Goal: Use online tool/utility: Utilize a website feature to perform a specific function

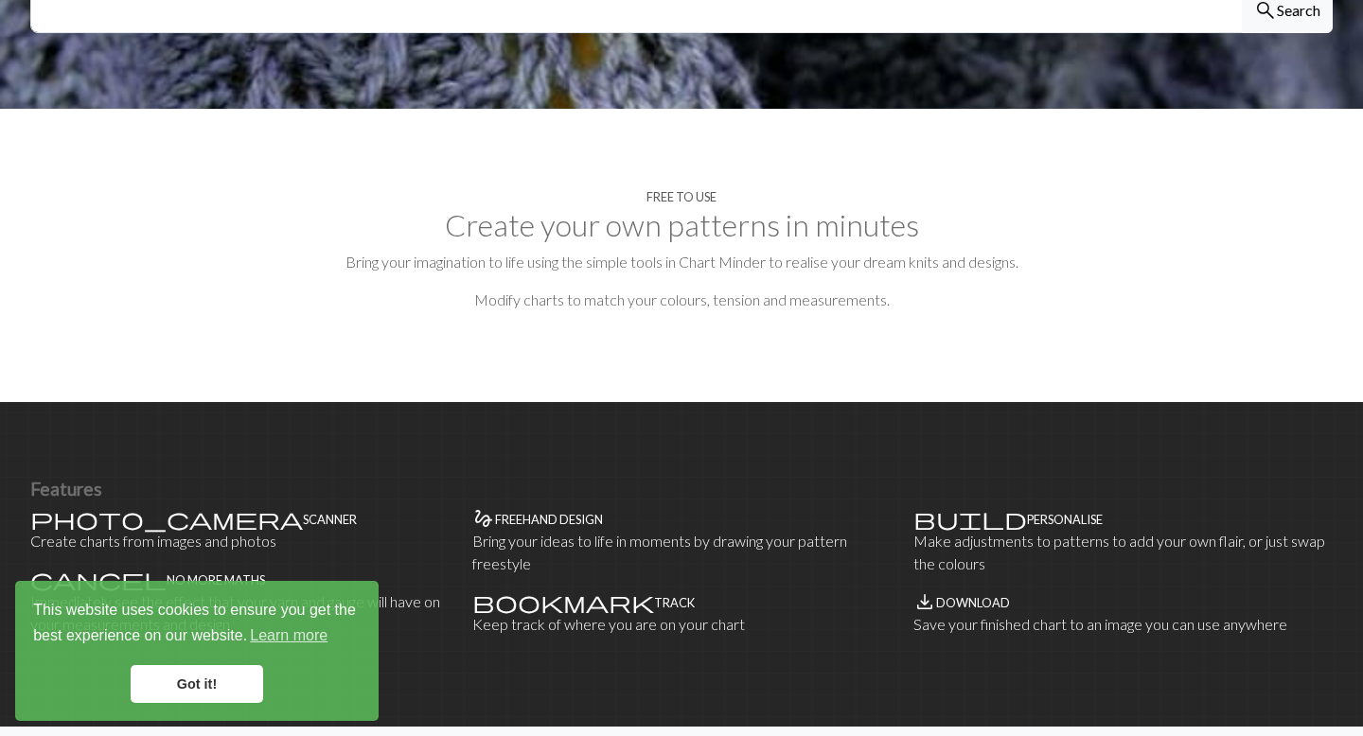
scroll to position [803, 0]
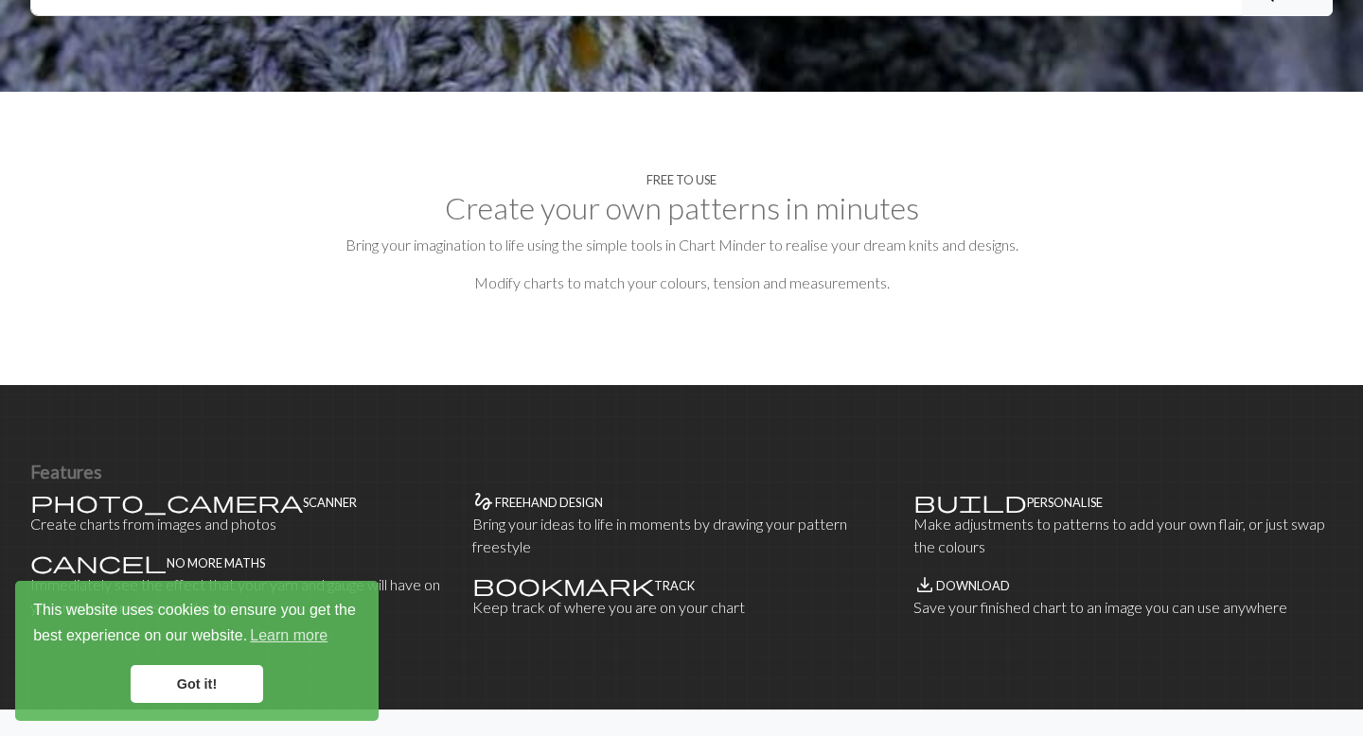
click at [215, 691] on link "Got it!" at bounding box center [197, 684] width 132 height 38
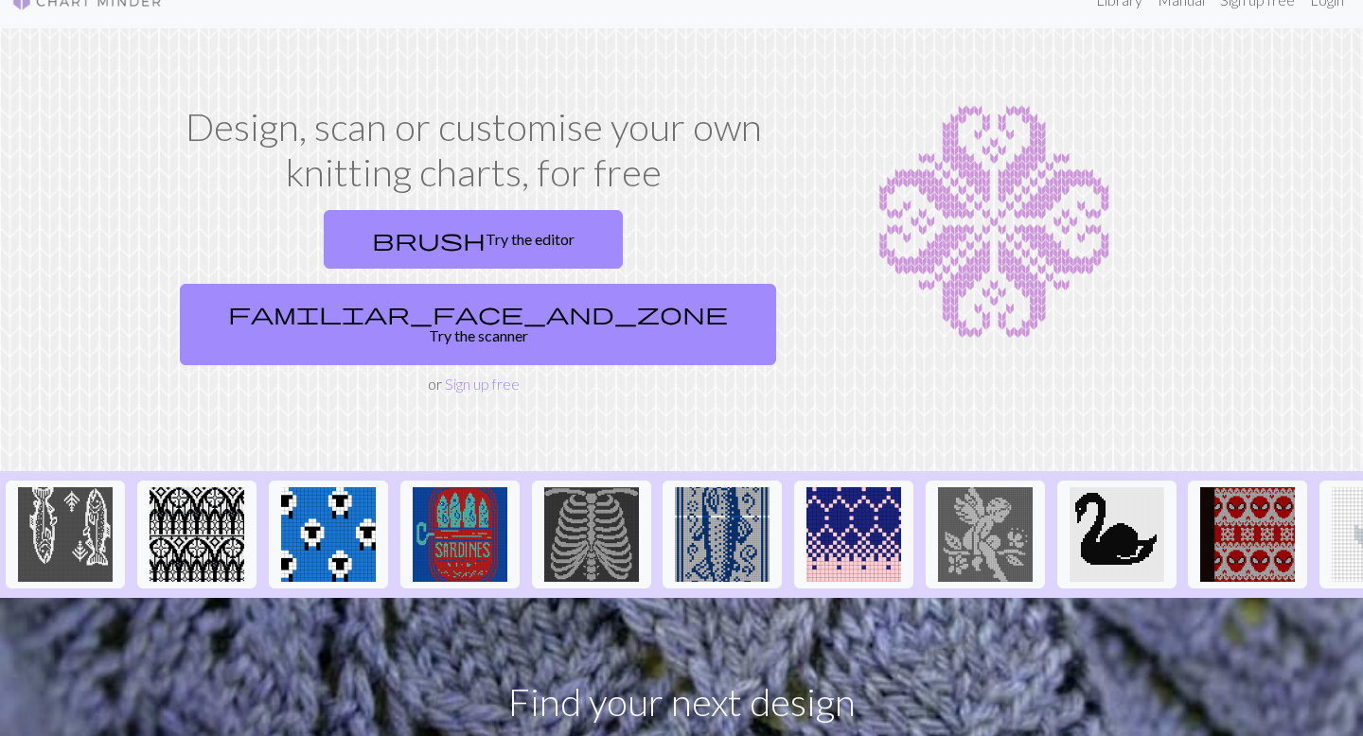
scroll to position [7, 0]
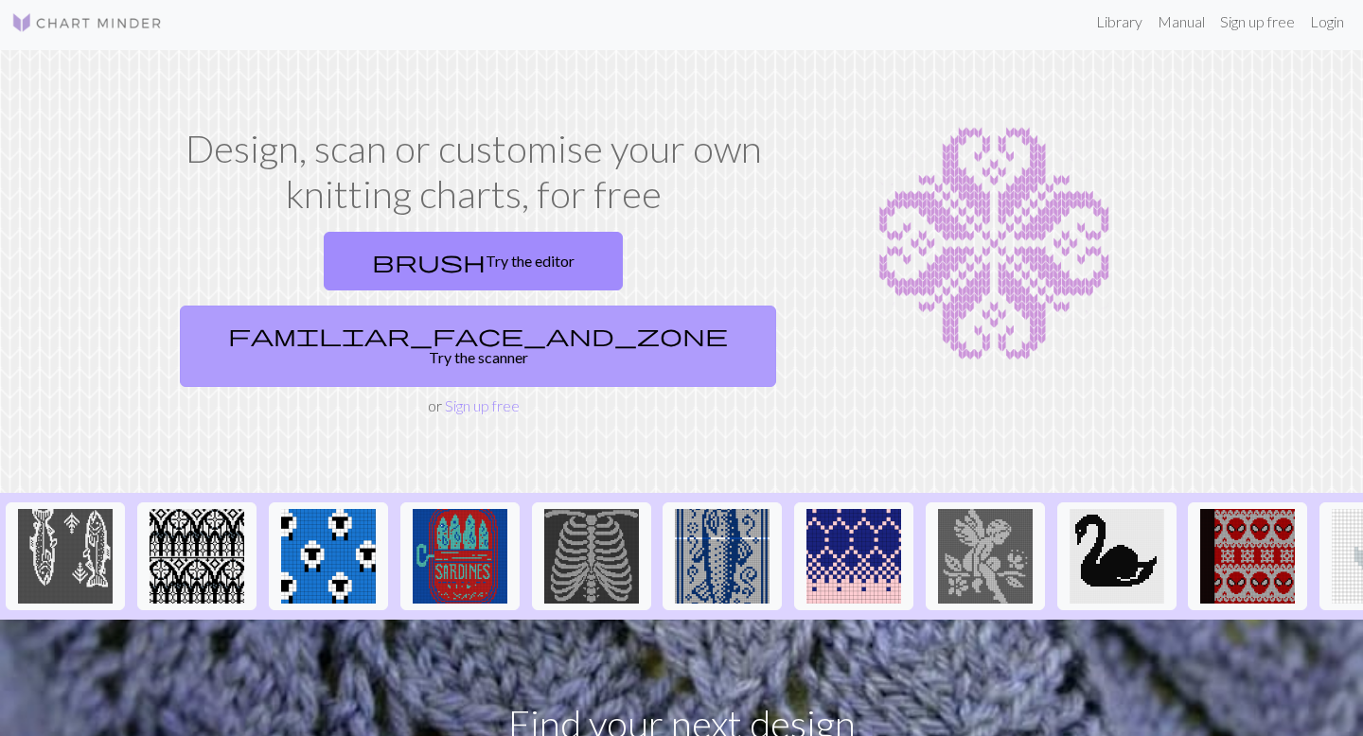
click at [604, 306] on link "familiar_face_and_zone Try the scanner" at bounding box center [478, 346] width 596 height 81
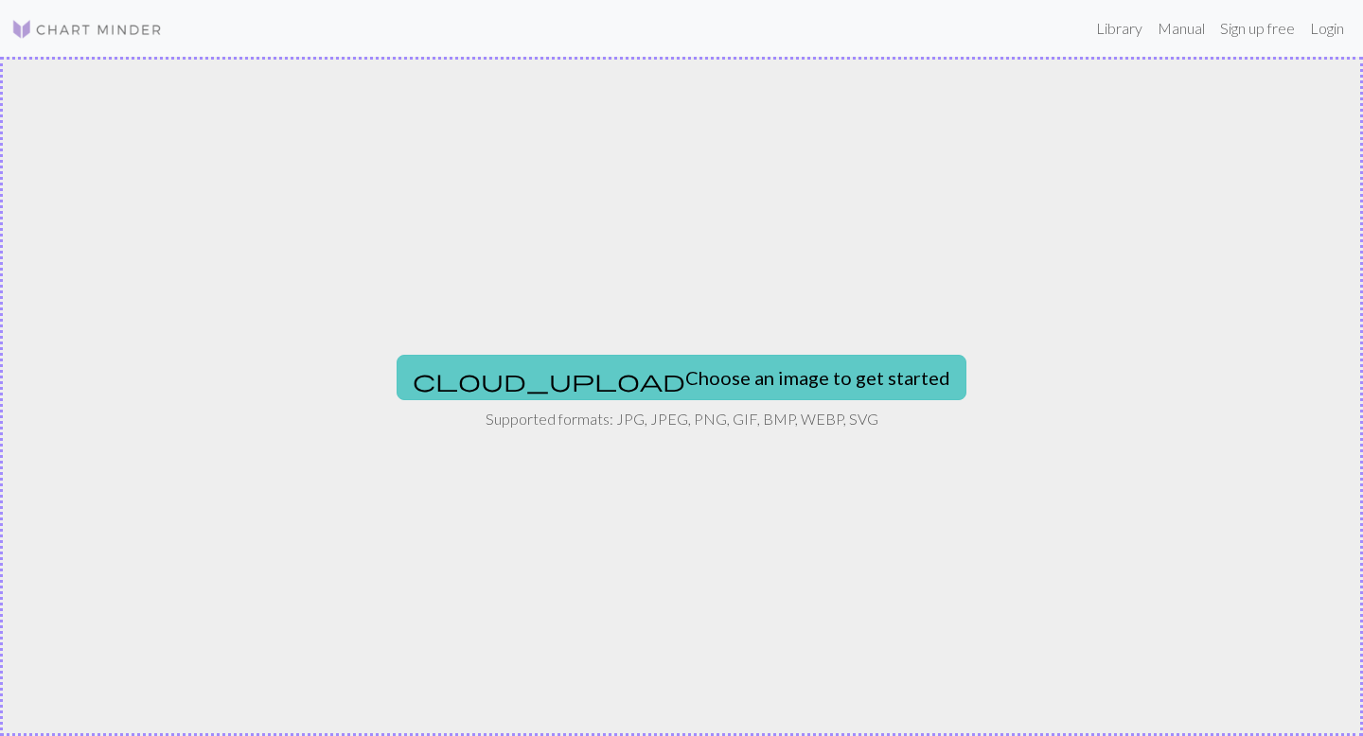
click at [672, 381] on button "cloud_upload Choose an image to get started" at bounding box center [682, 377] width 570 height 45
click at [720, 377] on button "cloud_upload Choose an image to get started" at bounding box center [682, 377] width 570 height 45
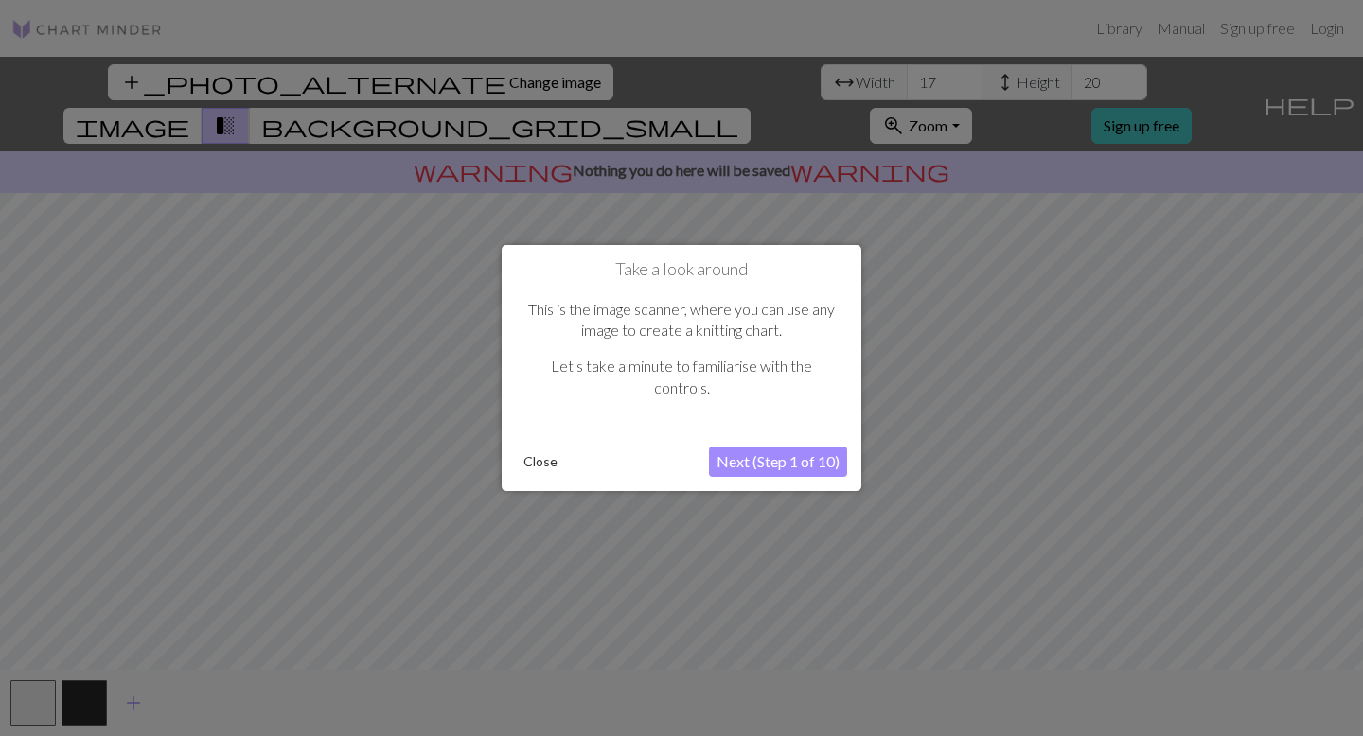
click at [775, 462] on button "Next (Step 1 of 10)" at bounding box center [778, 462] width 138 height 30
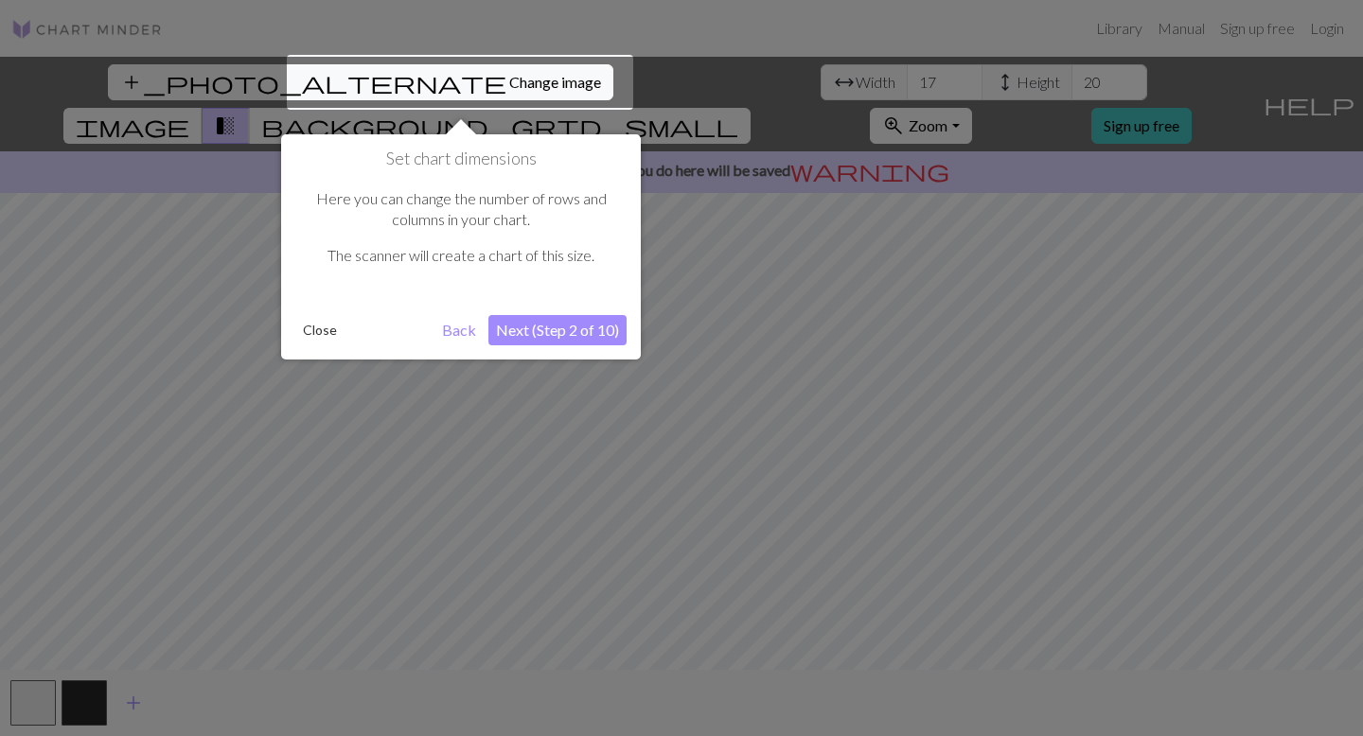
click at [524, 328] on button "Next (Step 2 of 10)" at bounding box center [557, 330] width 138 height 30
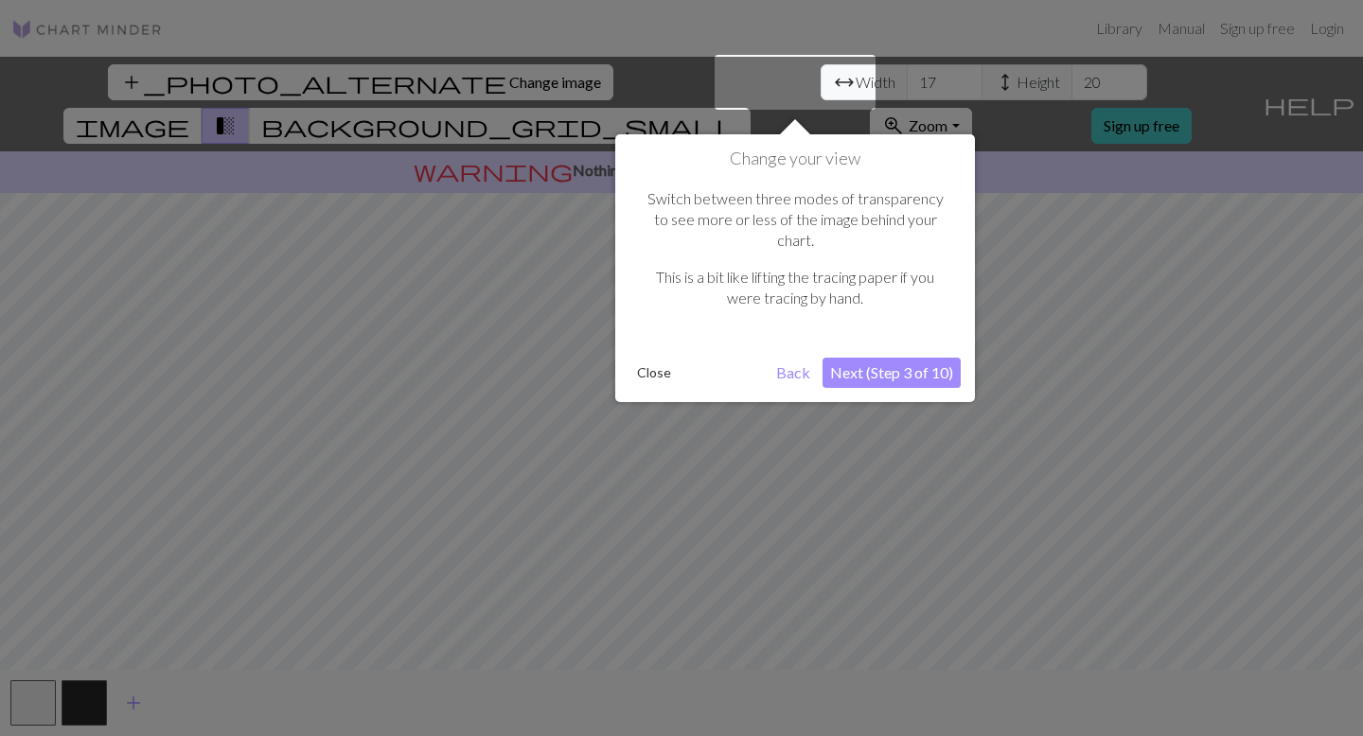
click at [933, 358] on button "Next (Step 3 of 10)" at bounding box center [891, 373] width 138 height 30
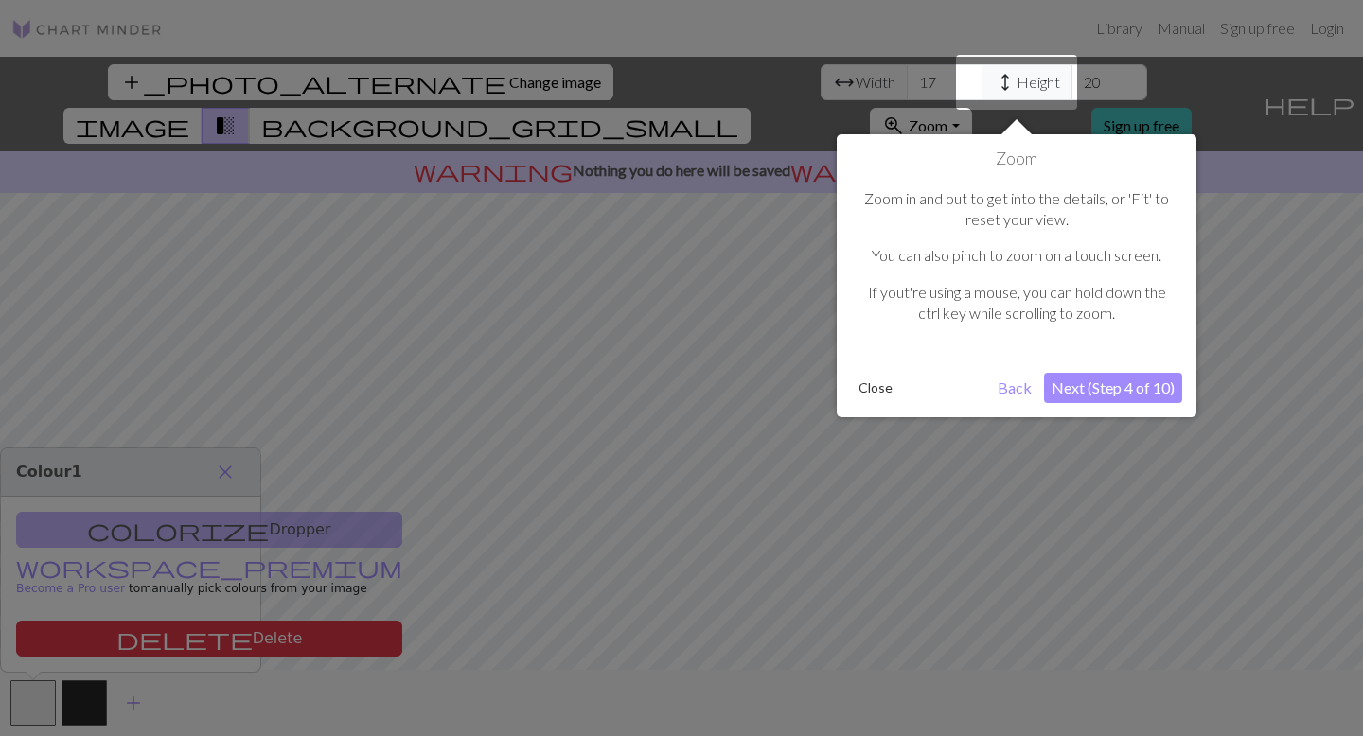
click at [1103, 389] on button "Next (Step 4 of 10)" at bounding box center [1113, 388] width 138 height 30
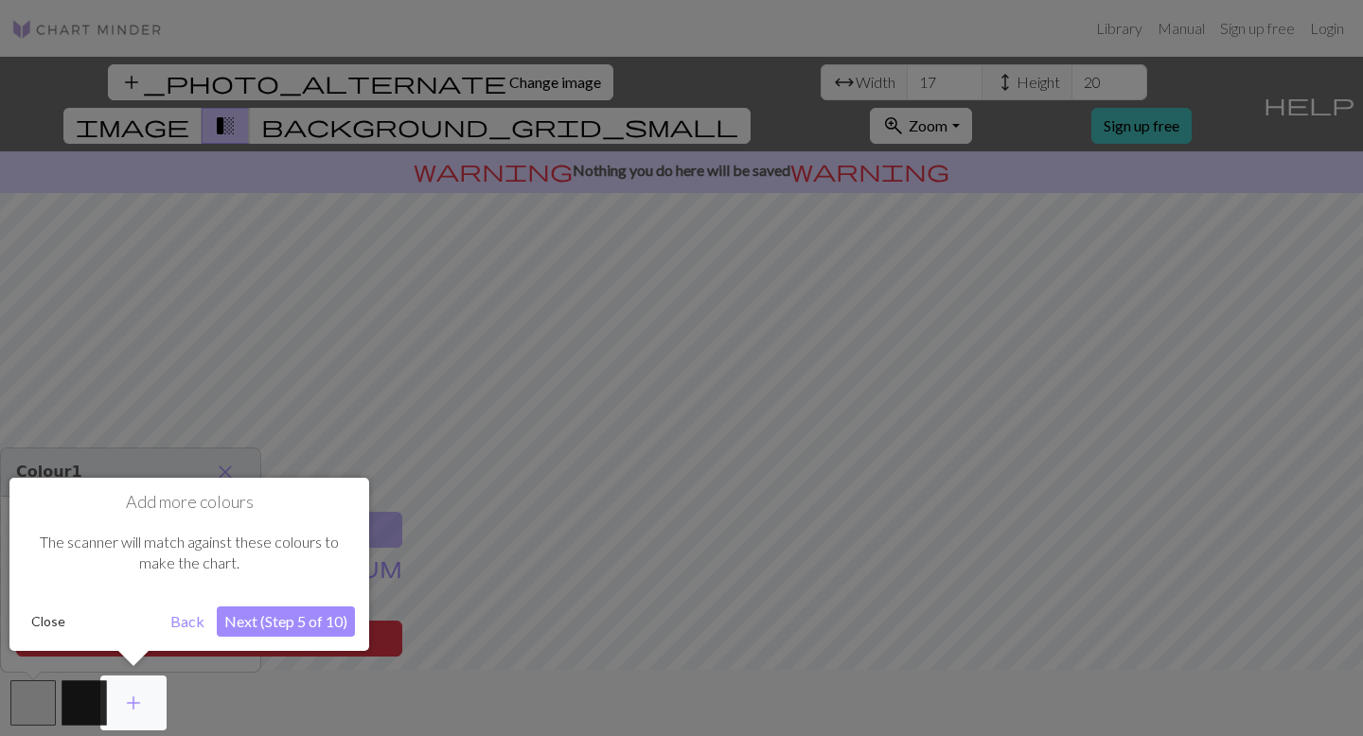
click at [310, 622] on button "Next (Step 5 of 10)" at bounding box center [286, 622] width 138 height 30
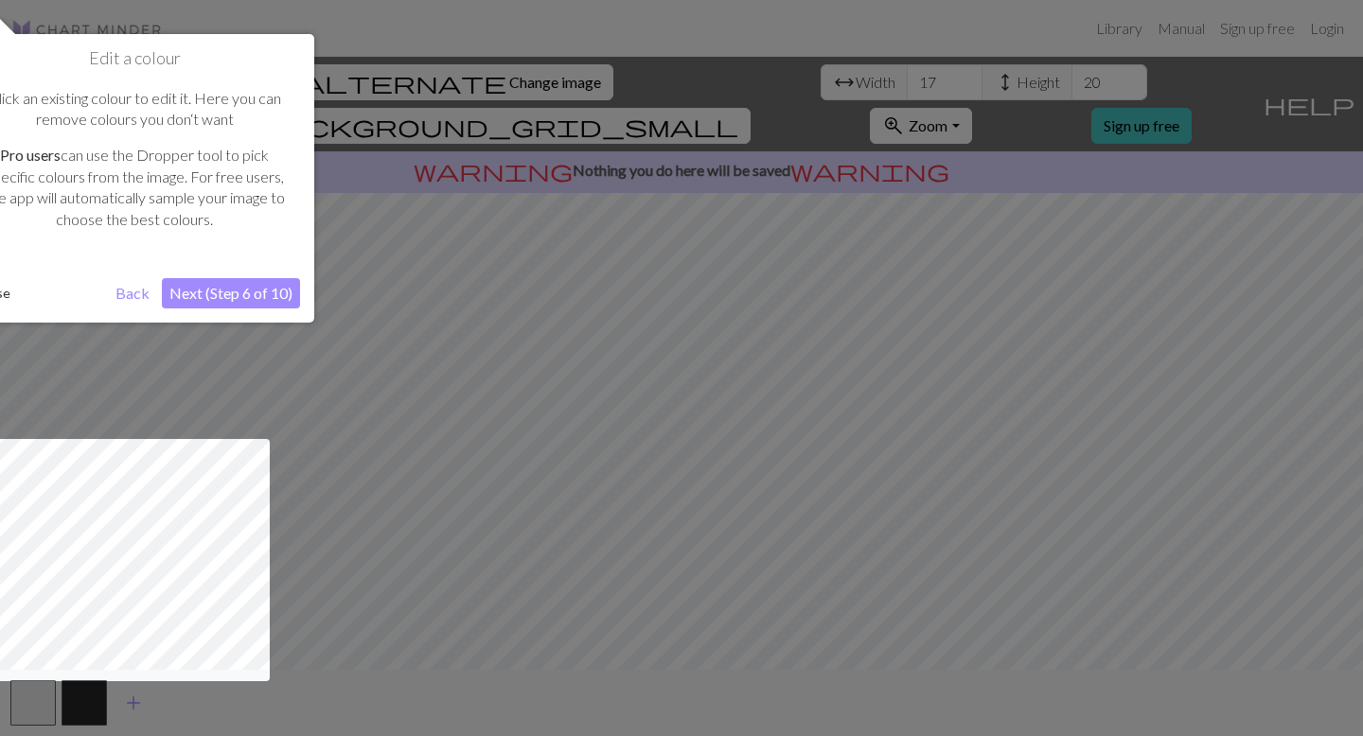
click at [240, 291] on button "Next (Step 6 of 10)" at bounding box center [231, 293] width 138 height 30
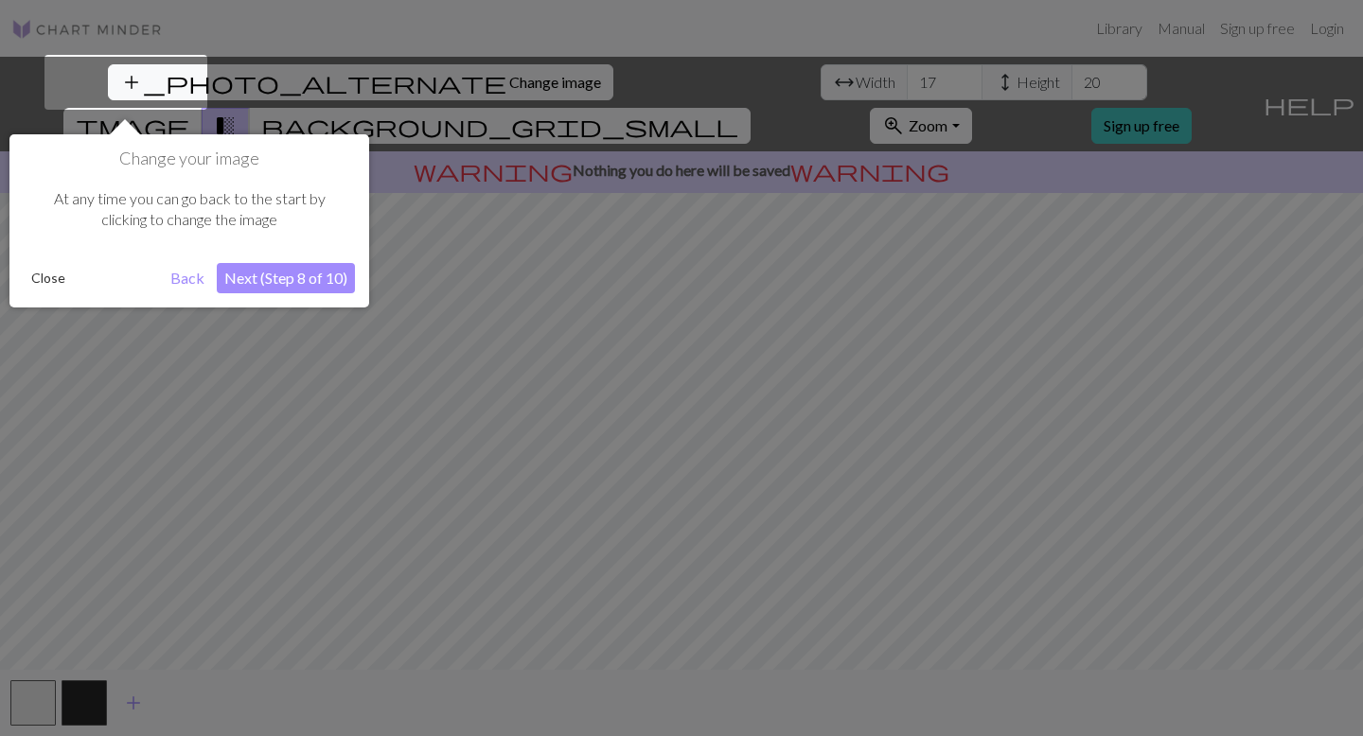
click at [244, 276] on button "Next (Step 8 of 10)" at bounding box center [286, 278] width 138 height 30
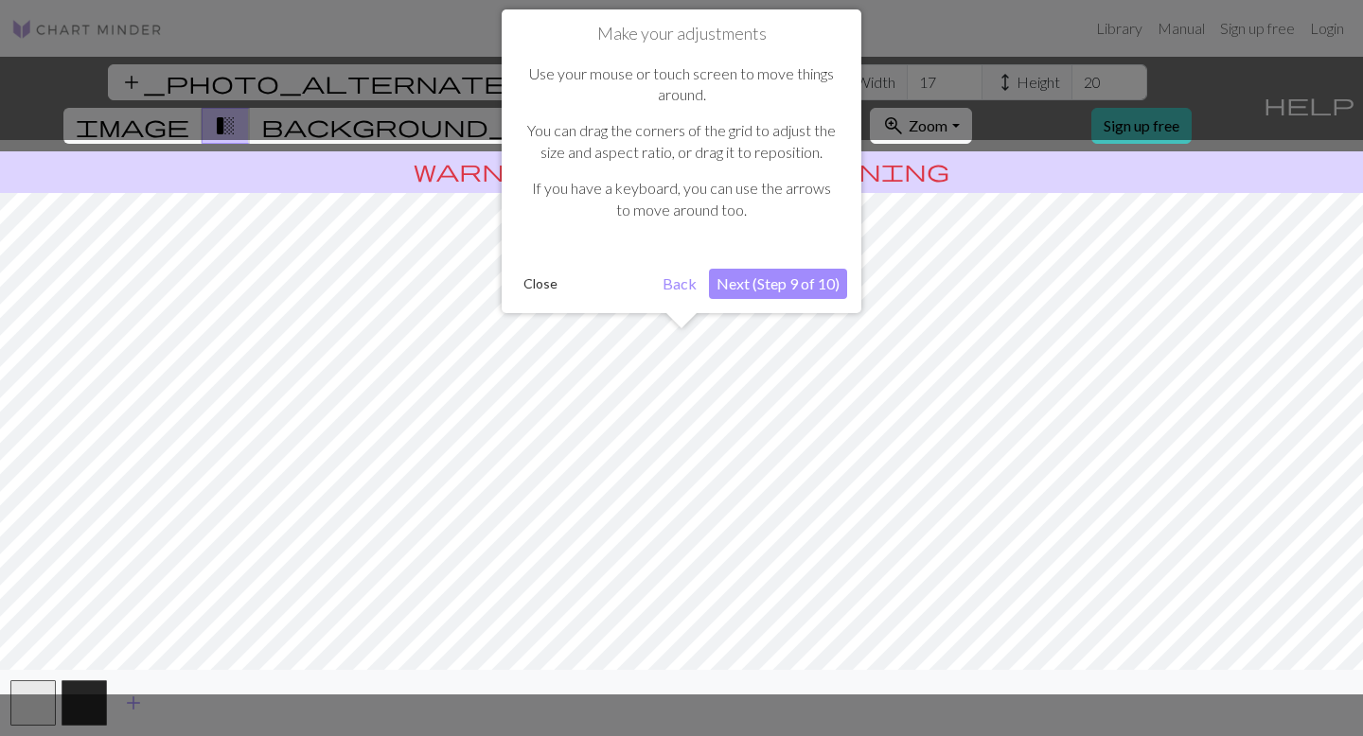
click at [787, 278] on button "Next (Step 9 of 10)" at bounding box center [778, 284] width 138 height 30
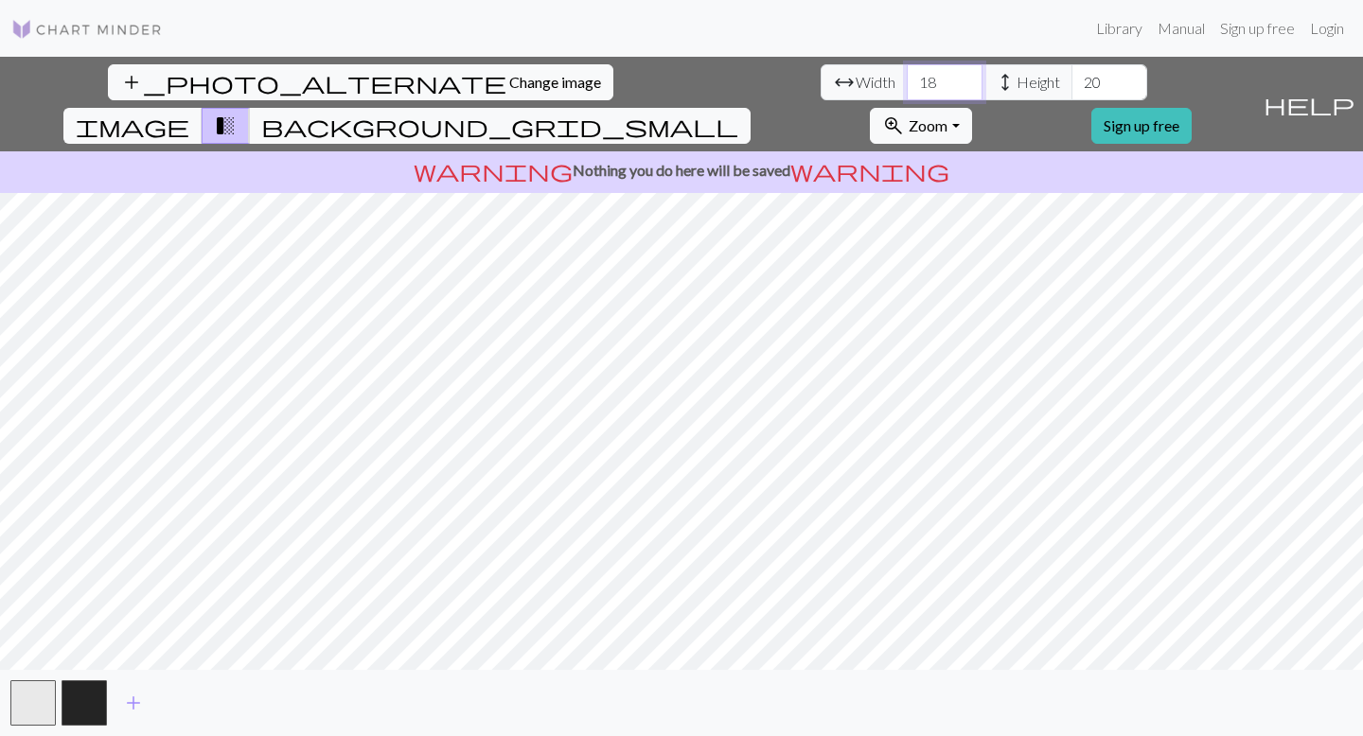
click at [907, 77] on input "18" at bounding box center [945, 82] width 76 height 36
click at [907, 77] on input "19" at bounding box center [945, 82] width 76 height 36
click at [907, 77] on input "20" at bounding box center [945, 82] width 76 height 36
click at [907, 77] on input "21" at bounding box center [945, 82] width 76 height 36
click at [907, 77] on input "22" at bounding box center [945, 82] width 76 height 36
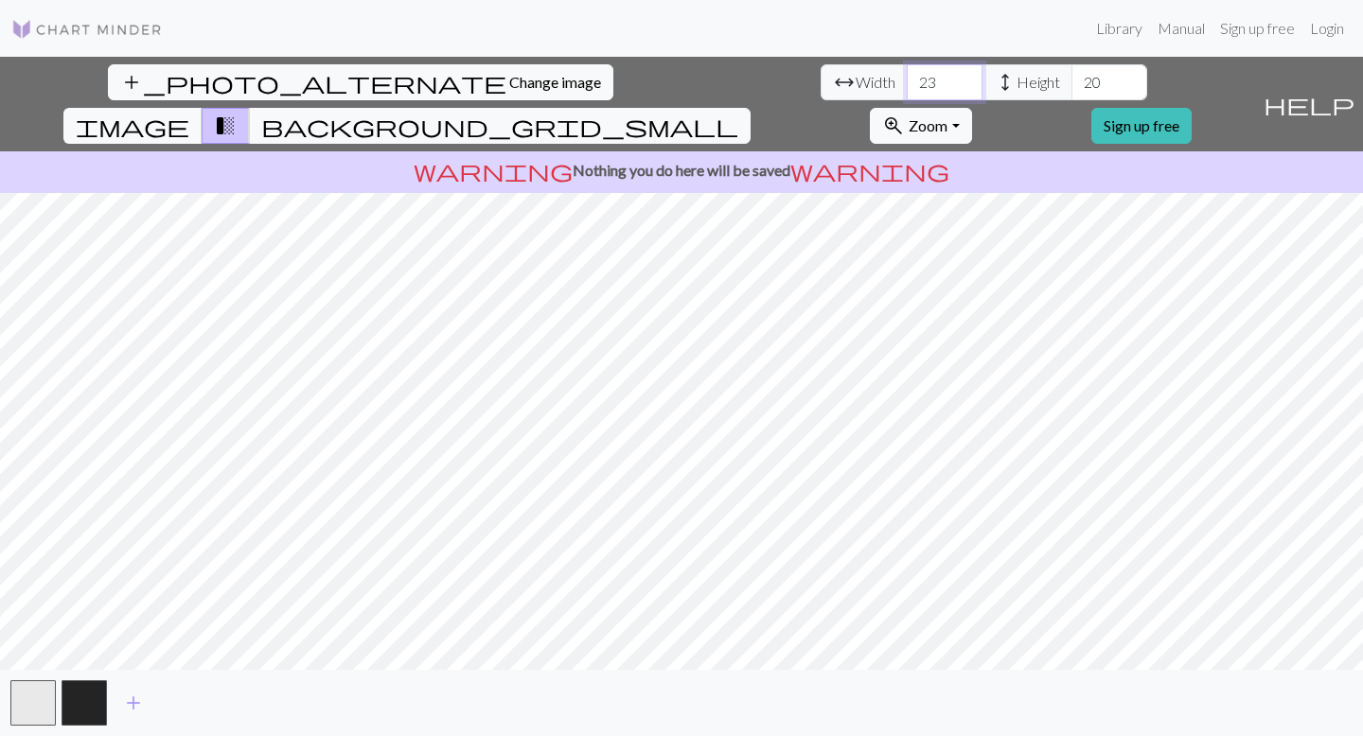
click at [907, 77] on input "23" at bounding box center [945, 82] width 76 height 36
click at [907, 77] on input "24" at bounding box center [945, 82] width 76 height 36
click at [907, 77] on input "25" at bounding box center [945, 82] width 76 height 36
click at [907, 77] on input "26" at bounding box center [945, 82] width 76 height 36
click at [907, 77] on input "27" at bounding box center [945, 82] width 76 height 36
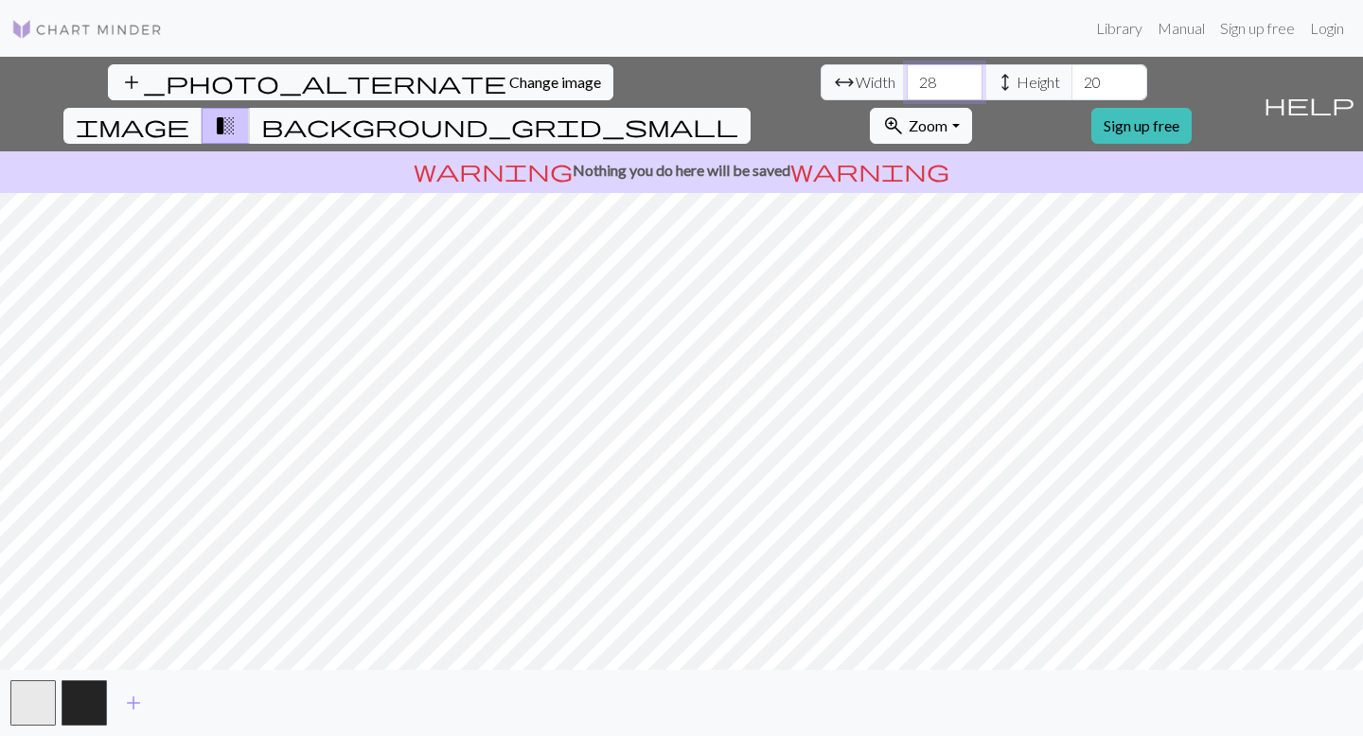
click at [907, 77] on input "28" at bounding box center [945, 82] width 76 height 36
click at [907, 77] on input "29" at bounding box center [945, 82] width 76 height 36
click at [907, 77] on input "30" at bounding box center [945, 82] width 76 height 36
click at [907, 77] on input "31" at bounding box center [945, 82] width 76 height 36
click at [907, 77] on input "32" at bounding box center [945, 82] width 76 height 36
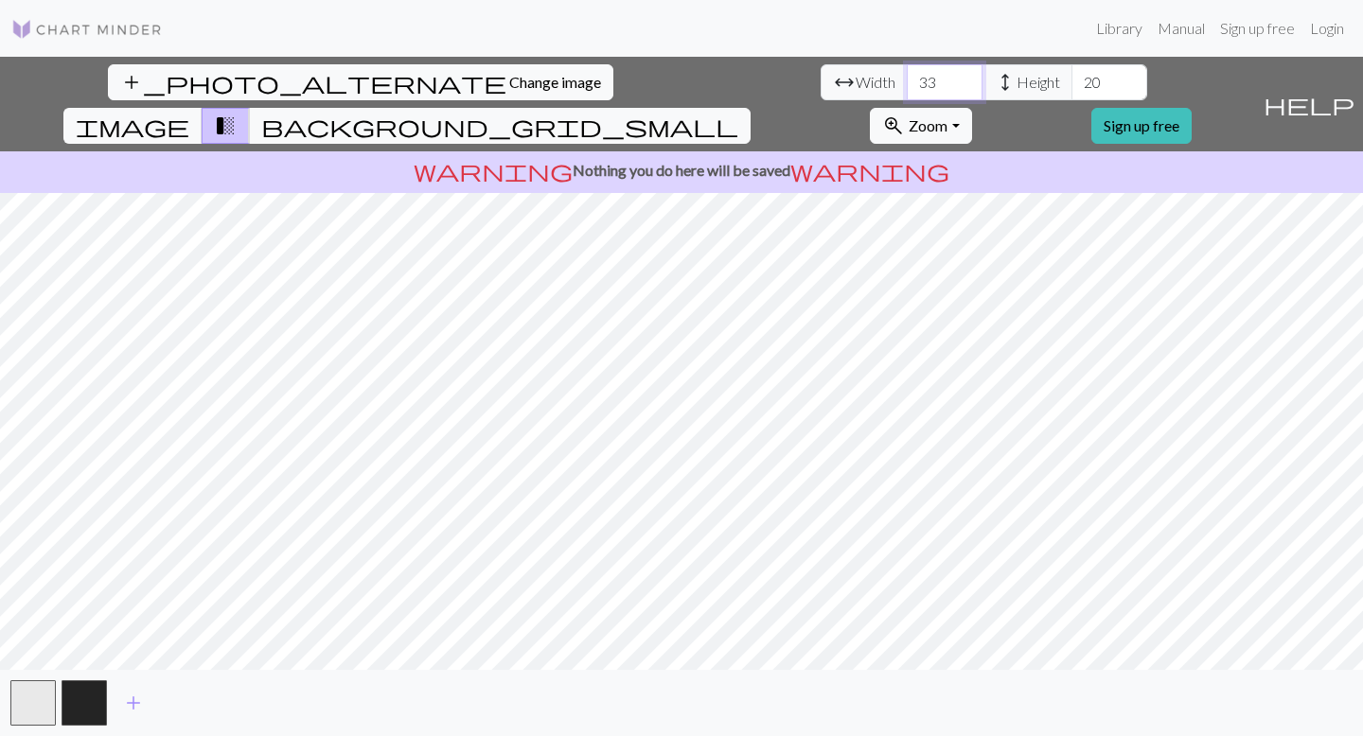
click at [907, 77] on input "33" at bounding box center [945, 82] width 76 height 36
click at [907, 77] on input "34" at bounding box center [945, 82] width 76 height 36
click at [907, 77] on input "35" at bounding box center [945, 82] width 76 height 36
click at [907, 77] on input "36" at bounding box center [945, 82] width 76 height 36
click at [907, 77] on input "37" at bounding box center [945, 82] width 76 height 36
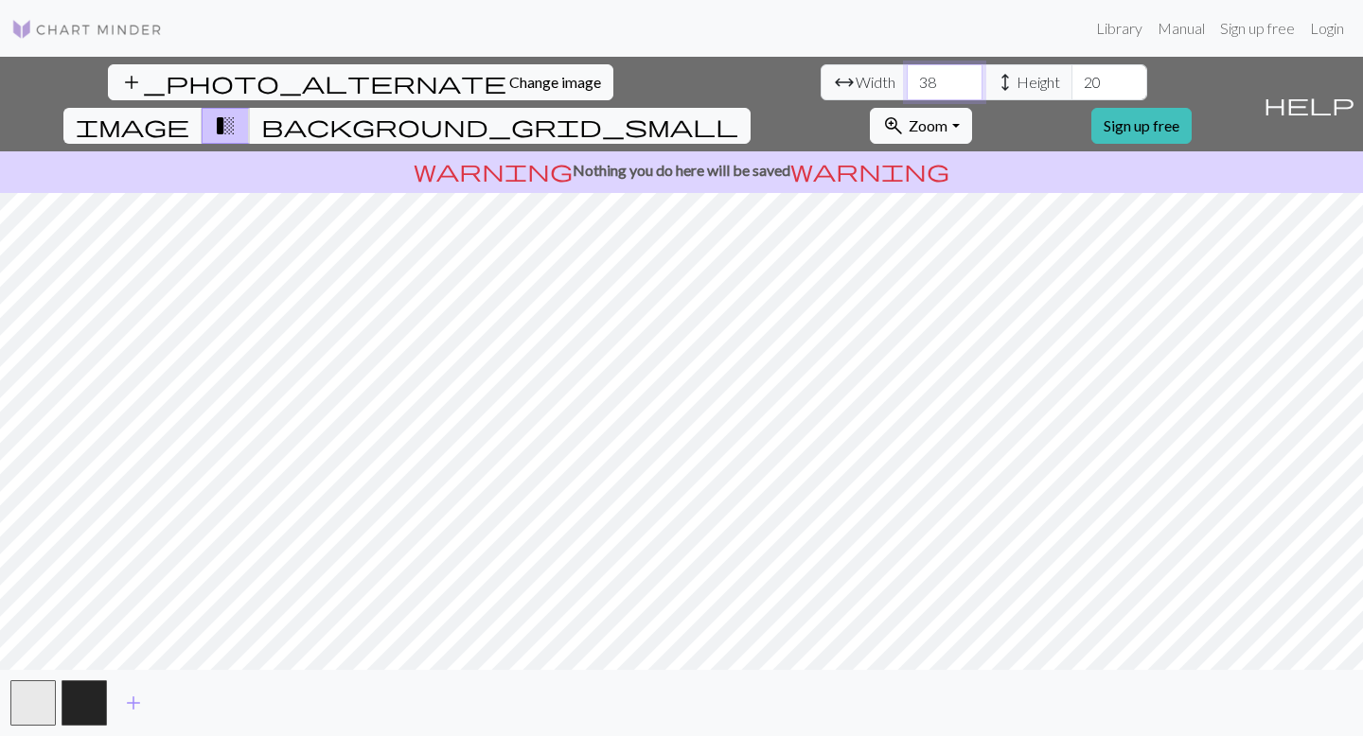
click at [907, 77] on input "38" at bounding box center [945, 82] width 76 height 36
click at [907, 77] on input "39" at bounding box center [945, 82] width 76 height 36
type input "40"
click at [907, 77] on input "40" at bounding box center [945, 82] width 76 height 36
click at [994, 79] on span "height" at bounding box center [1005, 82] width 23 height 26
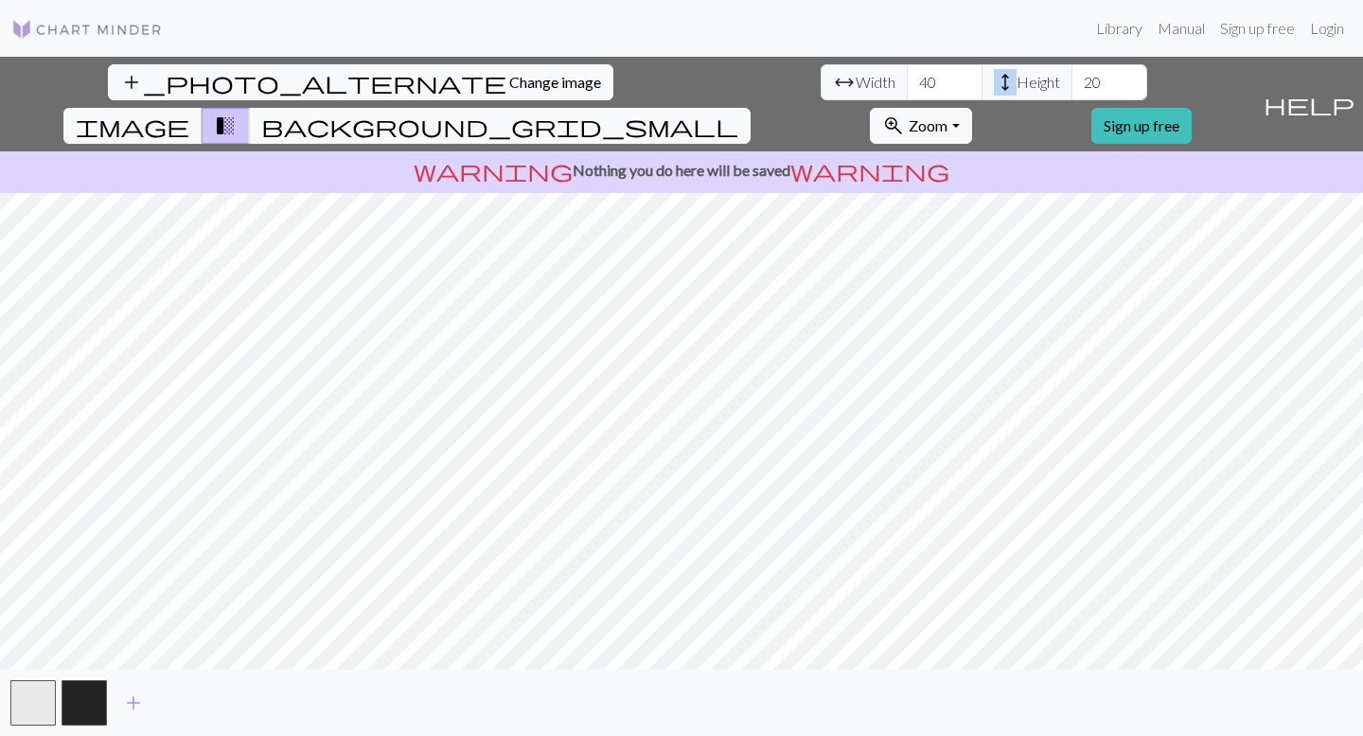
click at [994, 79] on span "height" at bounding box center [1005, 82] width 23 height 26
click at [1071, 83] on input "20" at bounding box center [1109, 82] width 76 height 36
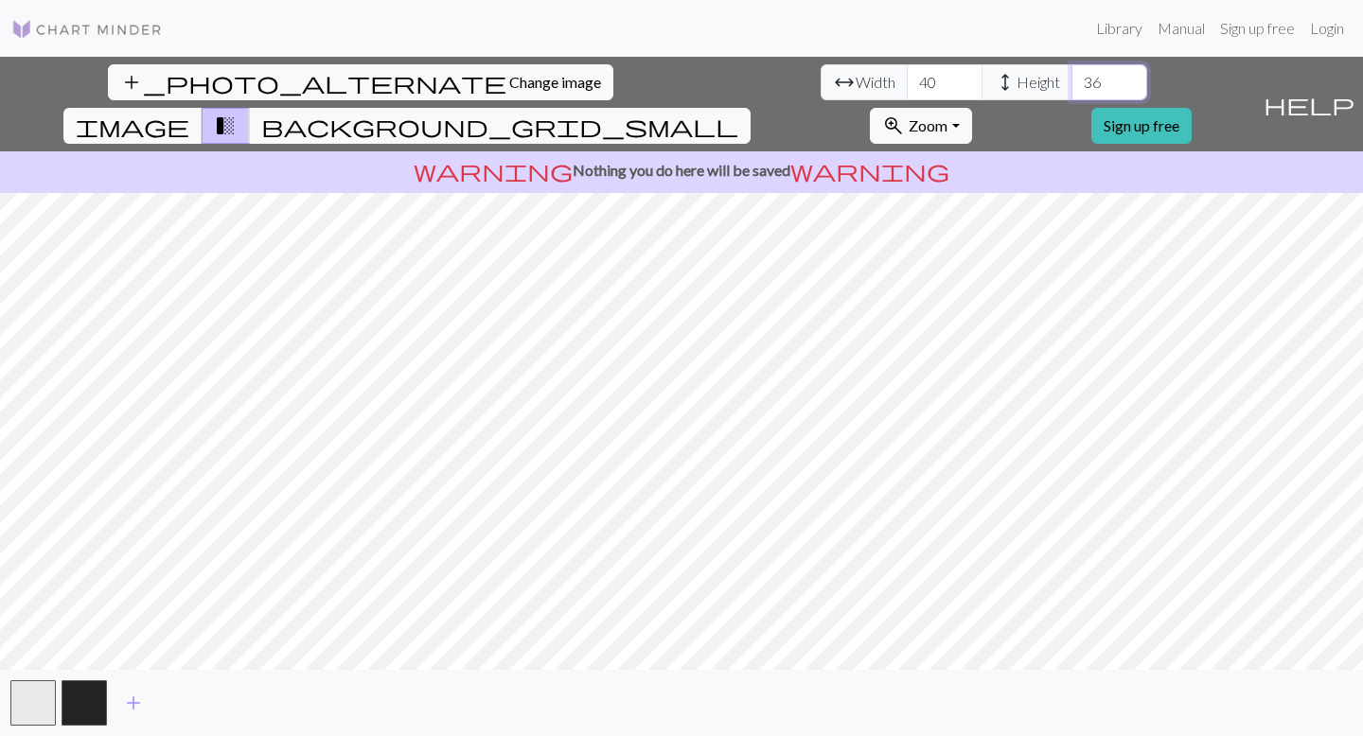
click at [1071, 78] on input "36" at bounding box center [1109, 82] width 76 height 36
click at [1071, 78] on input "37" at bounding box center [1109, 82] width 76 height 36
click at [1071, 78] on input "38" at bounding box center [1109, 82] width 76 height 36
click at [1071, 78] on input "39" at bounding box center [1109, 82] width 76 height 36
click at [1071, 78] on input "40" at bounding box center [1109, 82] width 76 height 36
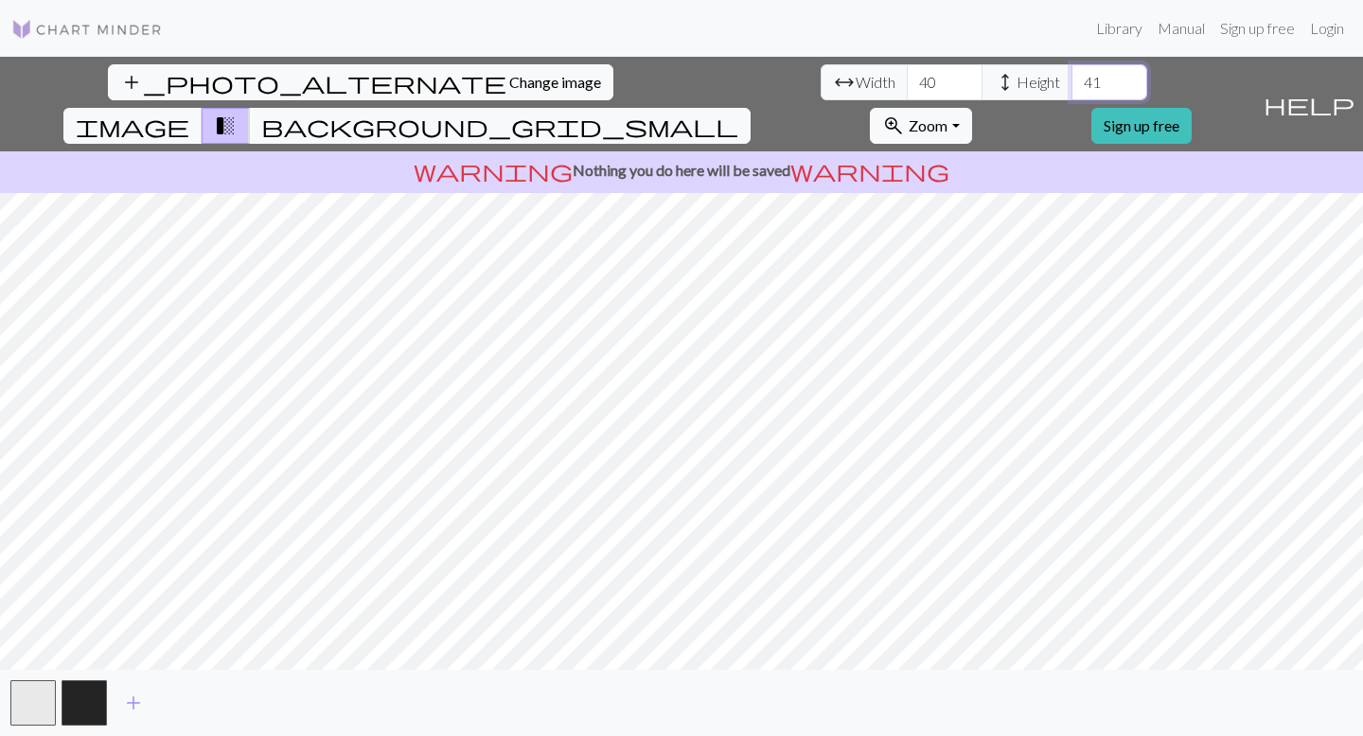
click at [1071, 78] on input "41" at bounding box center [1109, 82] width 76 height 36
click at [1071, 79] on input "42" at bounding box center [1109, 82] width 76 height 36
click at [1071, 79] on input "43" at bounding box center [1109, 82] width 76 height 36
click at [1071, 79] on input "44" at bounding box center [1109, 82] width 76 height 36
click at [1071, 79] on input "45" at bounding box center [1109, 82] width 76 height 36
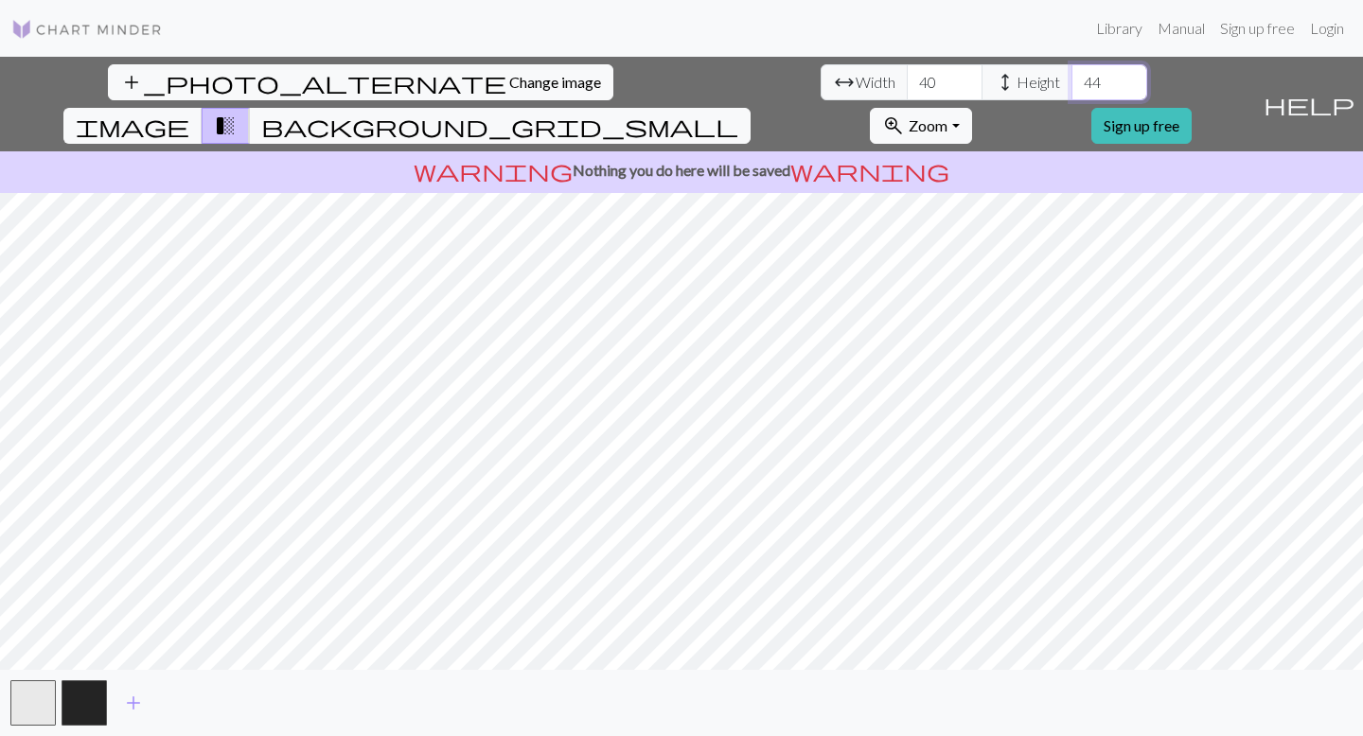
click at [1071, 92] on input "44" at bounding box center [1109, 82] width 76 height 36
click at [738, 113] on span "background_grid_small" at bounding box center [499, 126] width 477 height 26
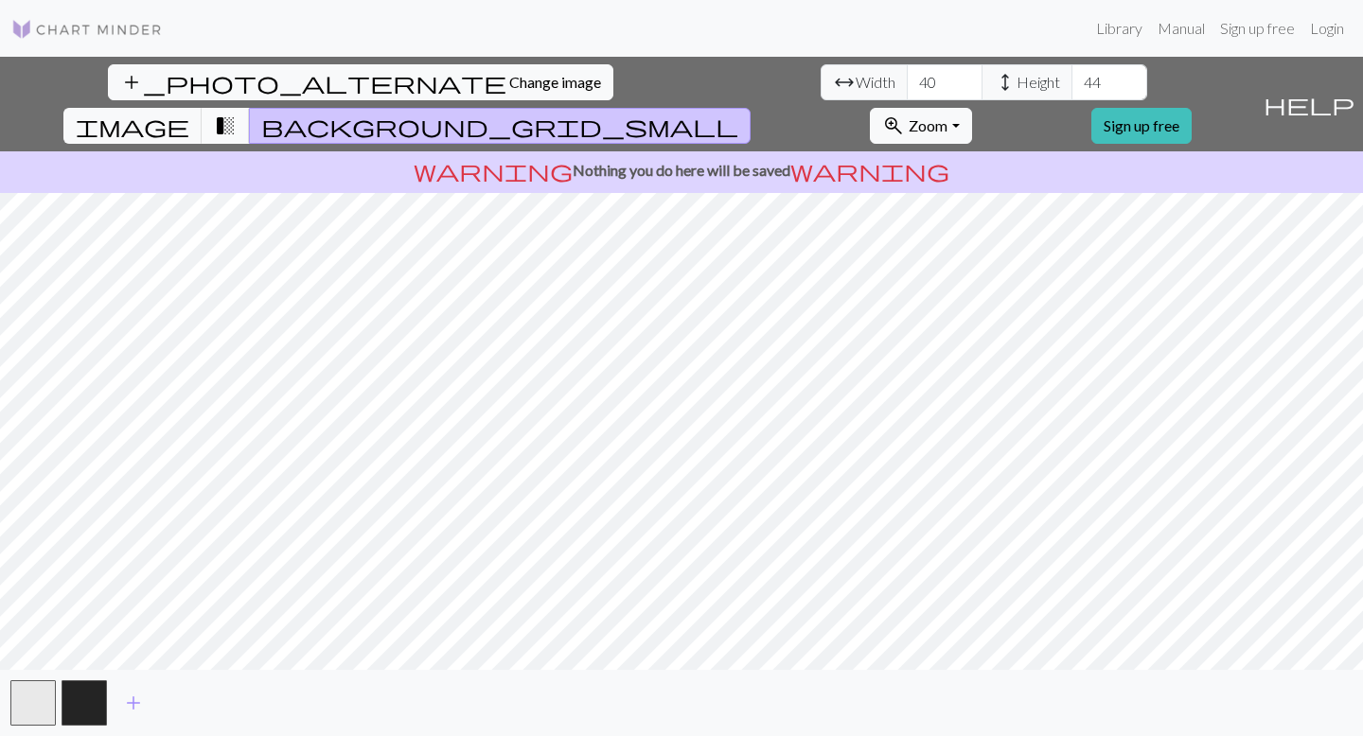
click at [237, 113] on span "transition_fade" at bounding box center [225, 126] width 23 height 26
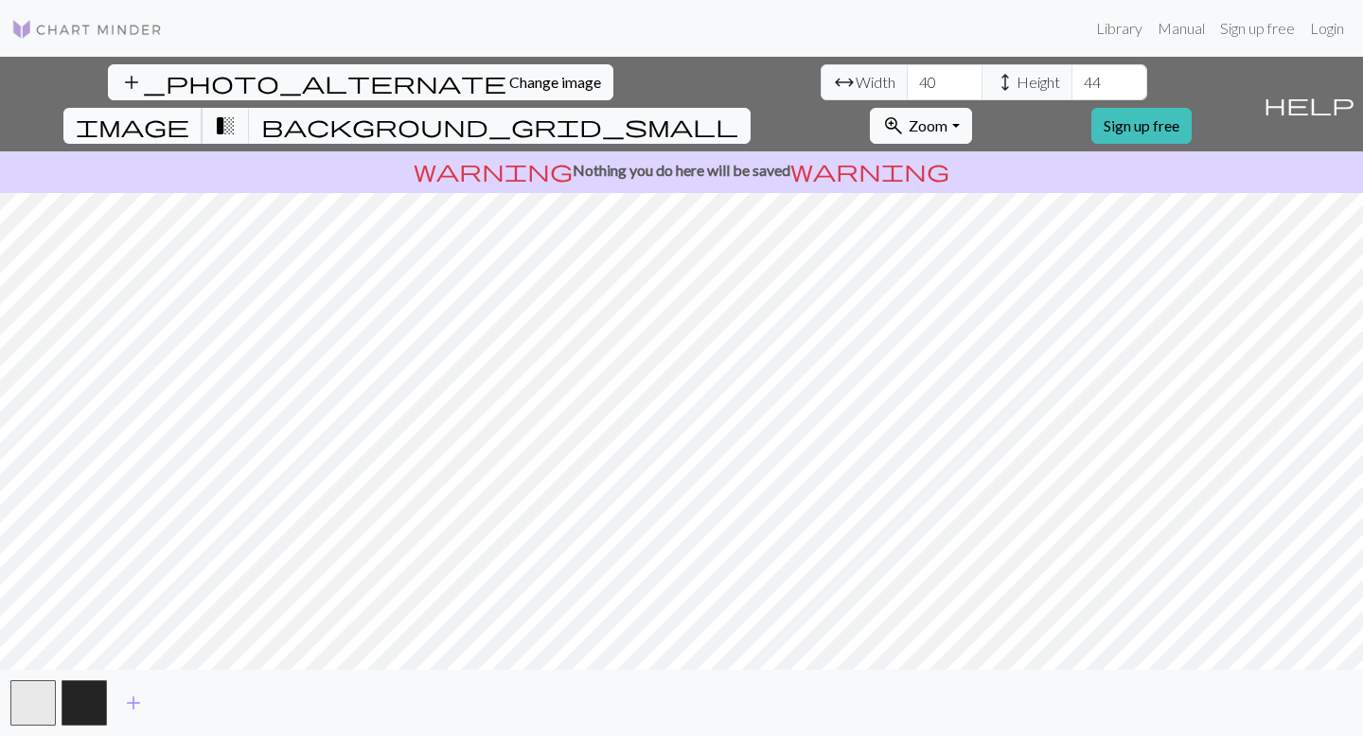
click at [189, 113] on span "image" at bounding box center [133, 126] width 114 height 26
click at [237, 113] on span "transition_fade" at bounding box center [225, 126] width 23 height 26
click at [961, 682] on div "add_photo_alternate Change image arrow_range Width 40 height Height 44 image tr…" at bounding box center [681, 396] width 1363 height 679
click at [1071, 75] on input "45" at bounding box center [1109, 82] width 76 height 36
click at [1071, 75] on input "46" at bounding box center [1109, 82] width 76 height 36
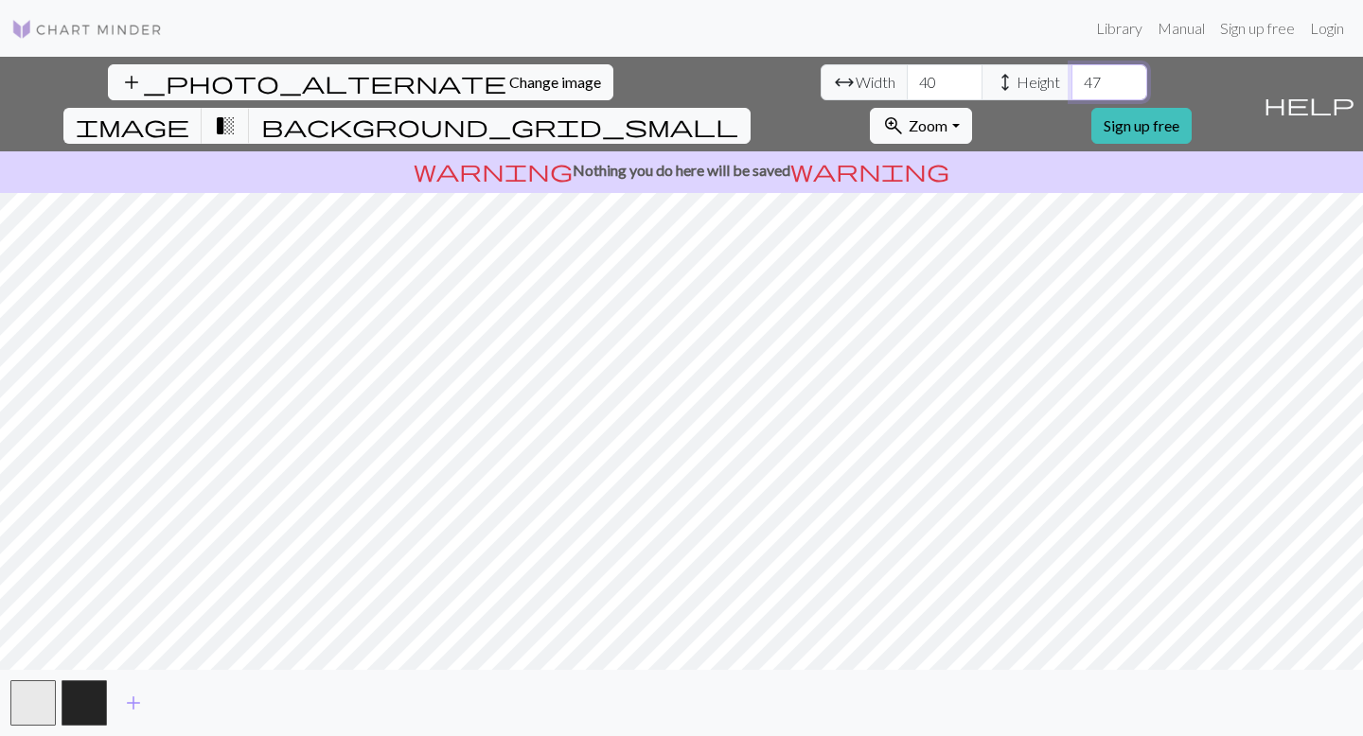
click at [1071, 75] on input "47" at bounding box center [1109, 82] width 76 height 36
click at [1071, 75] on input "48" at bounding box center [1109, 82] width 76 height 36
click at [1071, 75] on input "49" at bounding box center [1109, 82] width 76 height 36
type input "50"
click at [1071, 75] on input "50" at bounding box center [1109, 82] width 76 height 36
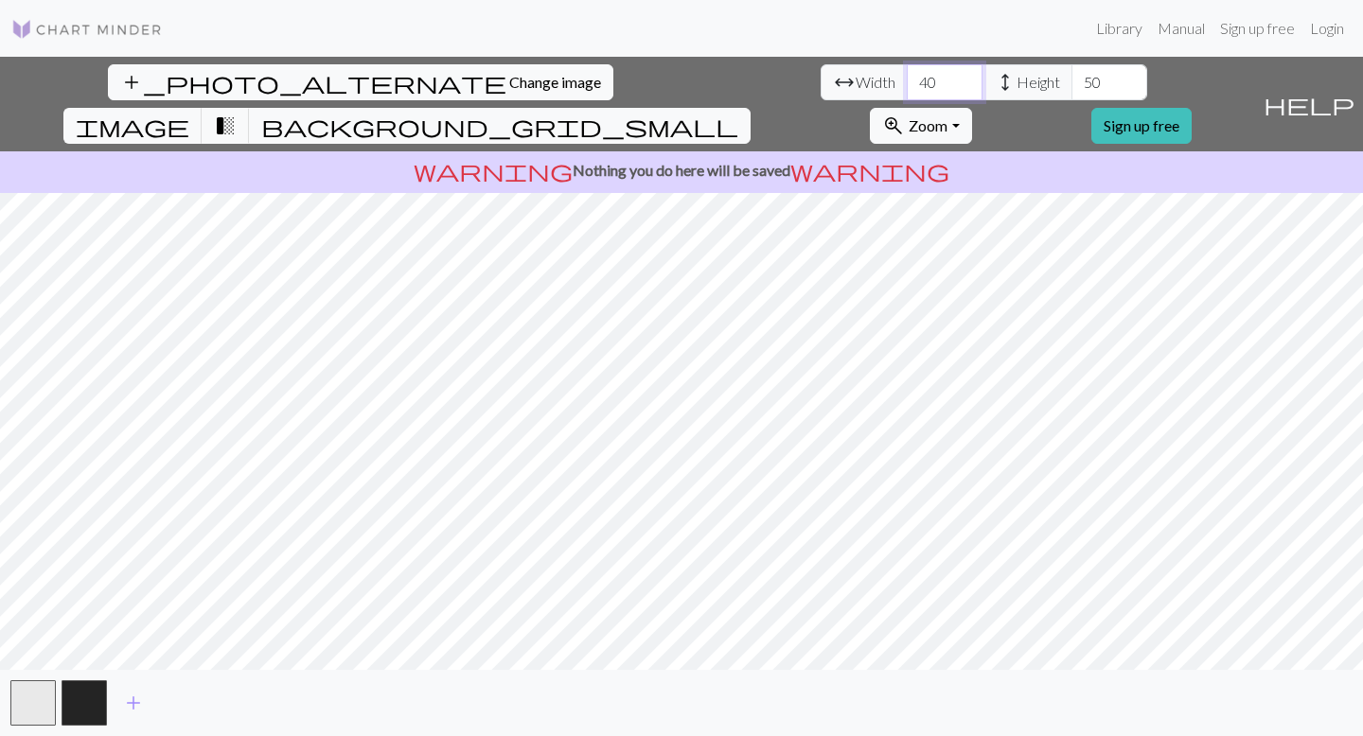
click at [907, 75] on input "40" at bounding box center [945, 82] width 76 height 36
click at [907, 78] on input "41" at bounding box center [945, 82] width 76 height 36
click at [907, 78] on input "42" at bounding box center [945, 82] width 76 height 36
click at [907, 78] on input "43" at bounding box center [945, 82] width 76 height 36
click at [907, 78] on input "44" at bounding box center [945, 82] width 76 height 36
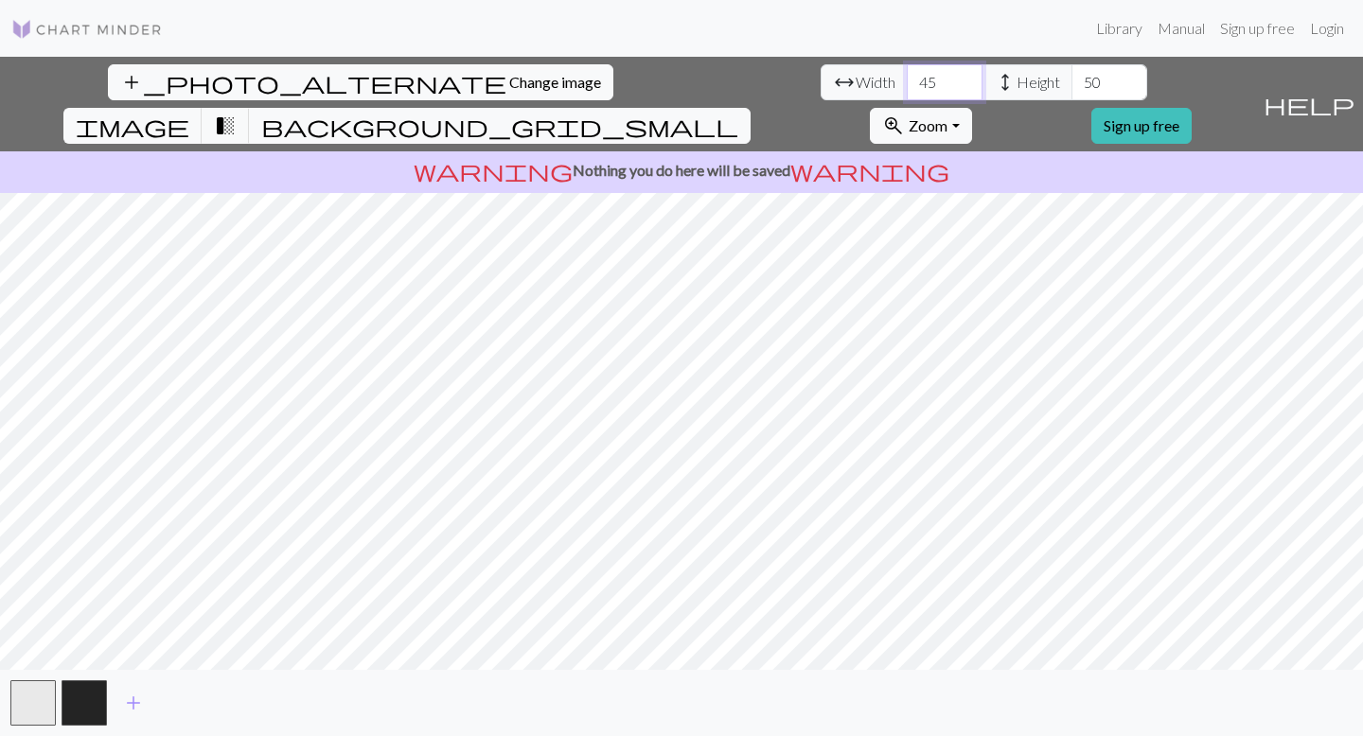
click at [907, 78] on input "45" at bounding box center [945, 82] width 76 height 36
click at [907, 78] on input "46" at bounding box center [945, 82] width 76 height 36
click at [907, 78] on input "47" at bounding box center [945, 82] width 76 height 36
click at [907, 78] on input "48" at bounding box center [945, 82] width 76 height 36
click at [907, 78] on input "49" at bounding box center [945, 82] width 76 height 36
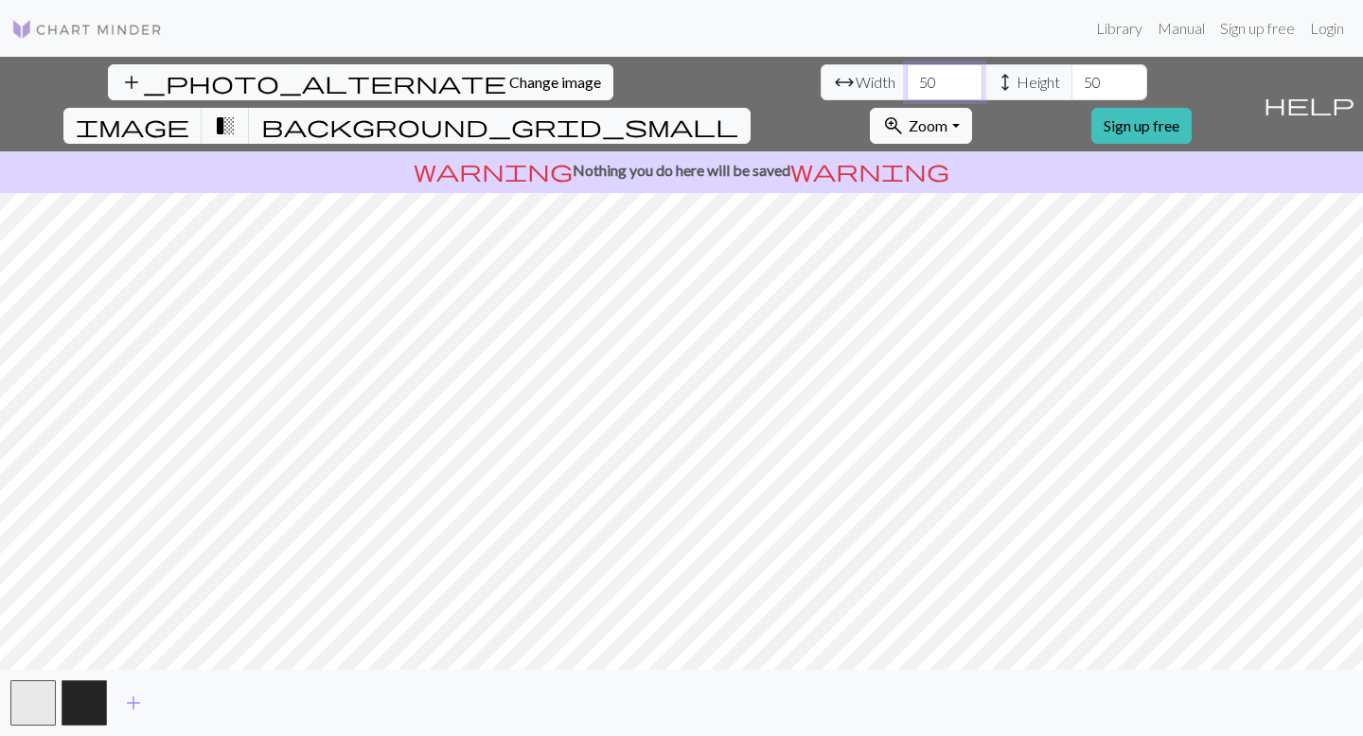
type input "50"
click at [907, 78] on input "50" at bounding box center [945, 82] width 76 height 36
click at [1345, 91] on span "help" at bounding box center [1308, 104] width 91 height 26
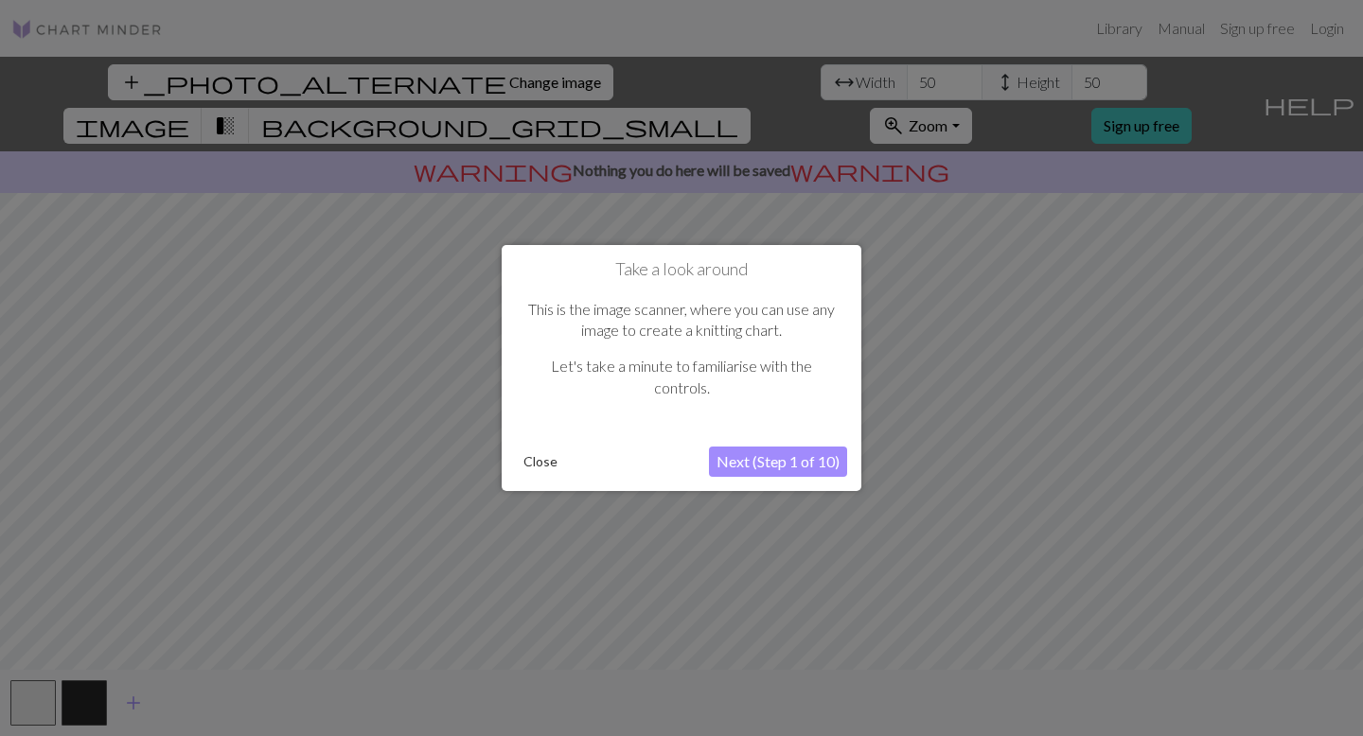
click at [781, 461] on button "Next (Step 1 of 10)" at bounding box center [778, 462] width 138 height 30
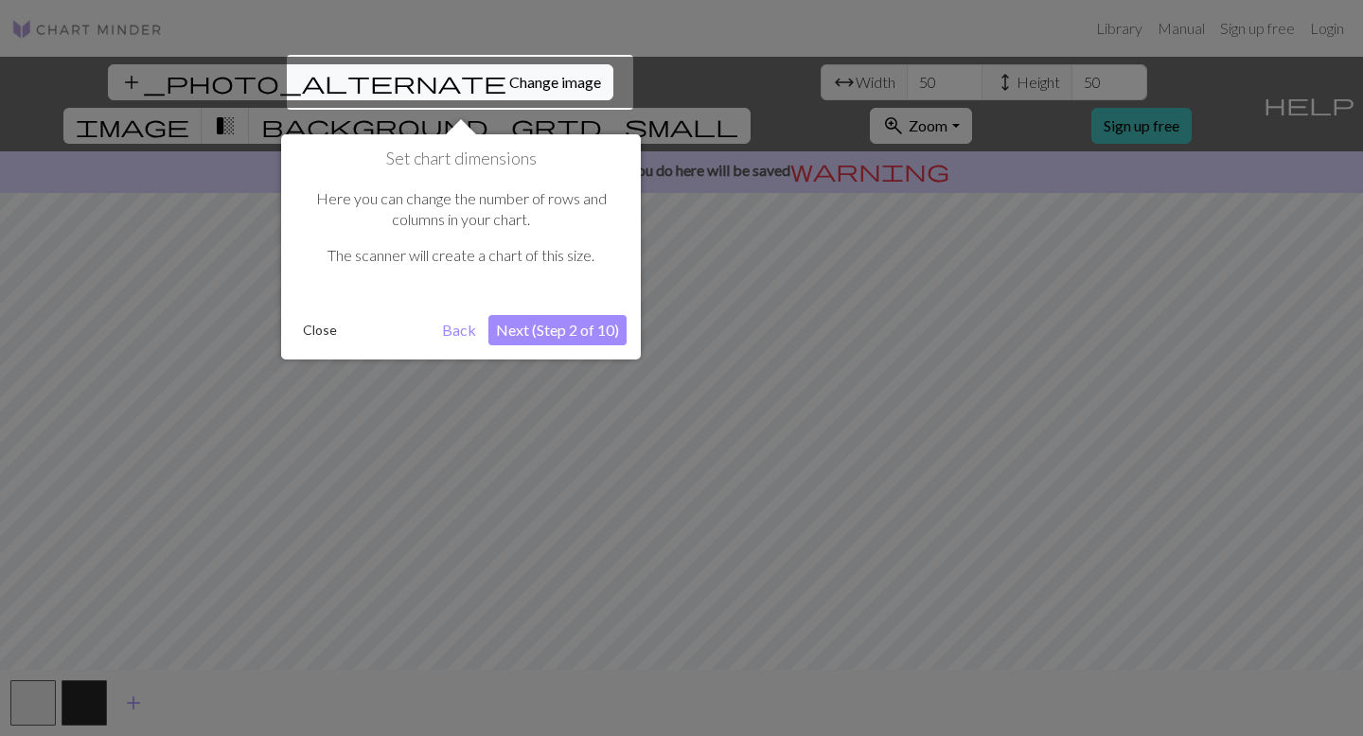
click at [566, 334] on button "Next (Step 2 of 10)" at bounding box center [557, 330] width 138 height 30
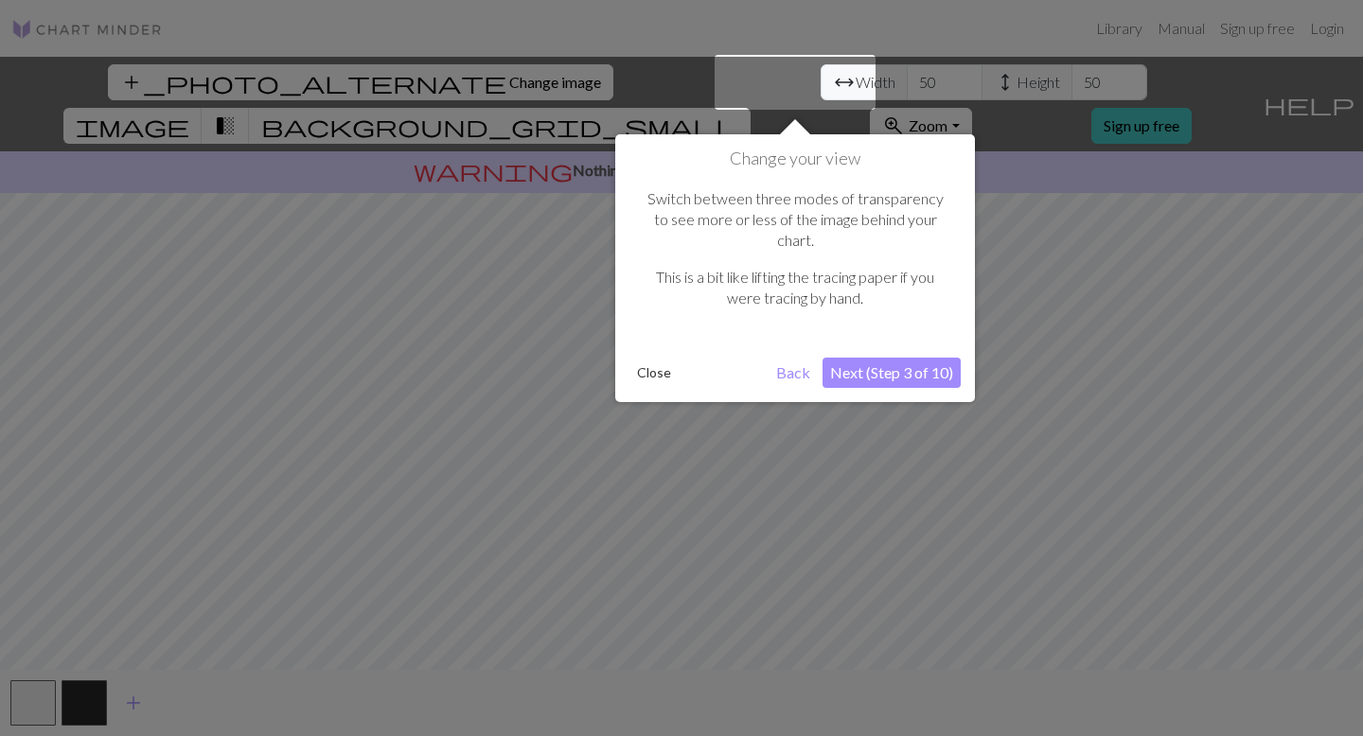
click at [864, 358] on button "Next (Step 3 of 10)" at bounding box center [891, 373] width 138 height 30
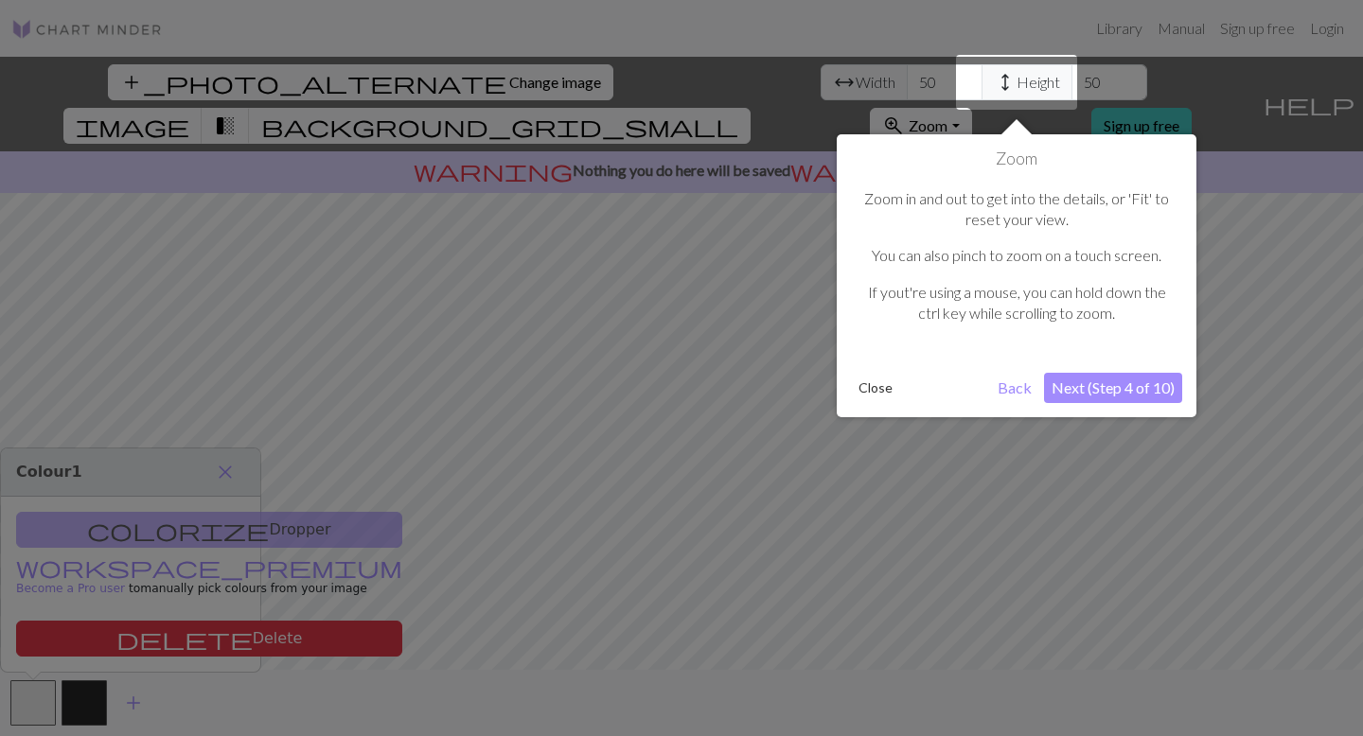
click at [1125, 385] on button "Next (Step 4 of 10)" at bounding box center [1113, 388] width 138 height 30
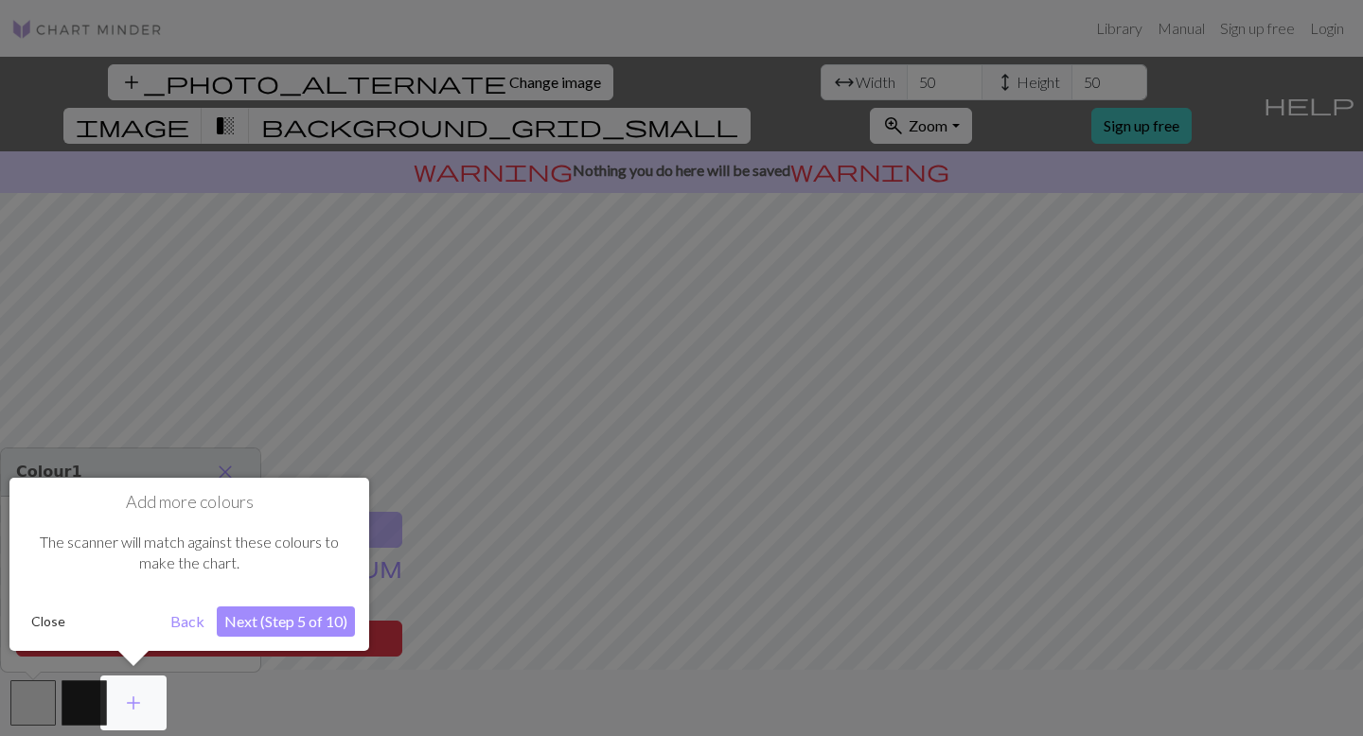
click at [303, 623] on button "Next (Step 5 of 10)" at bounding box center [286, 622] width 138 height 30
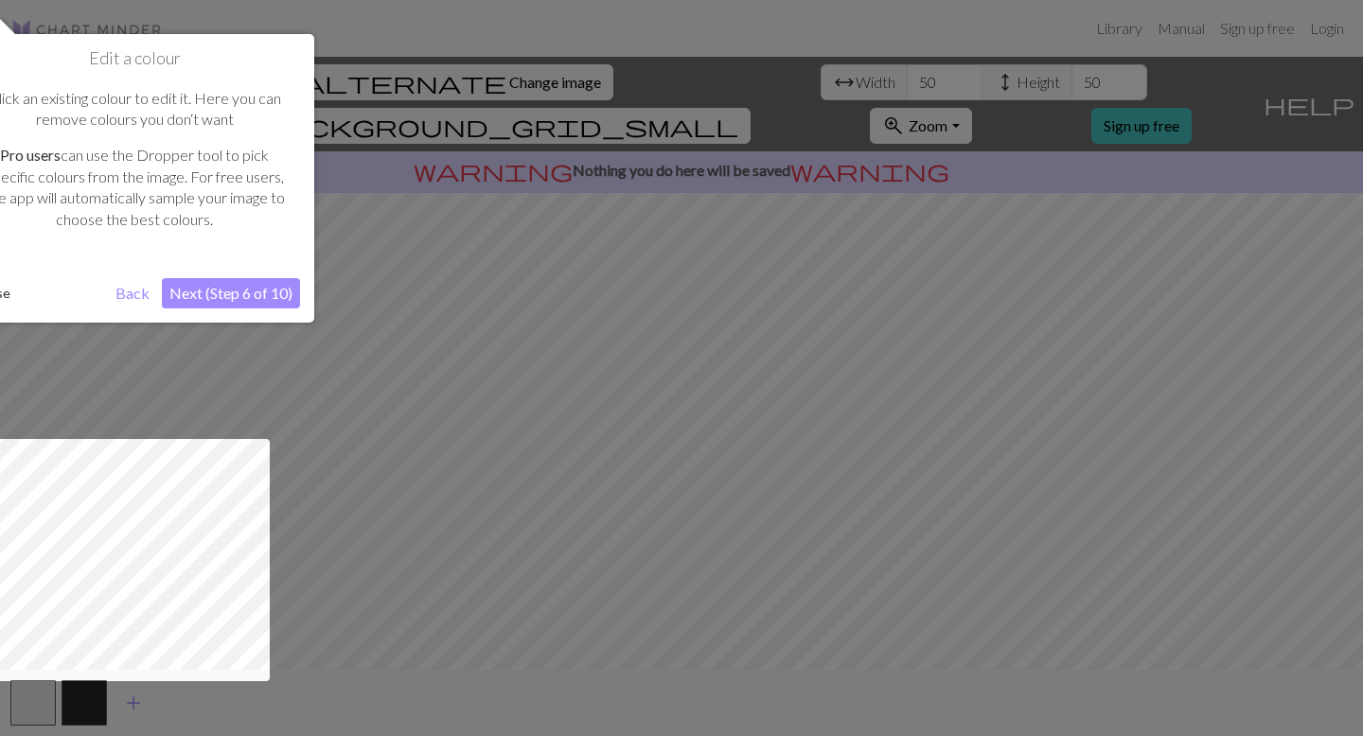
click at [247, 288] on button "Next (Step 6 of 10)" at bounding box center [231, 293] width 138 height 30
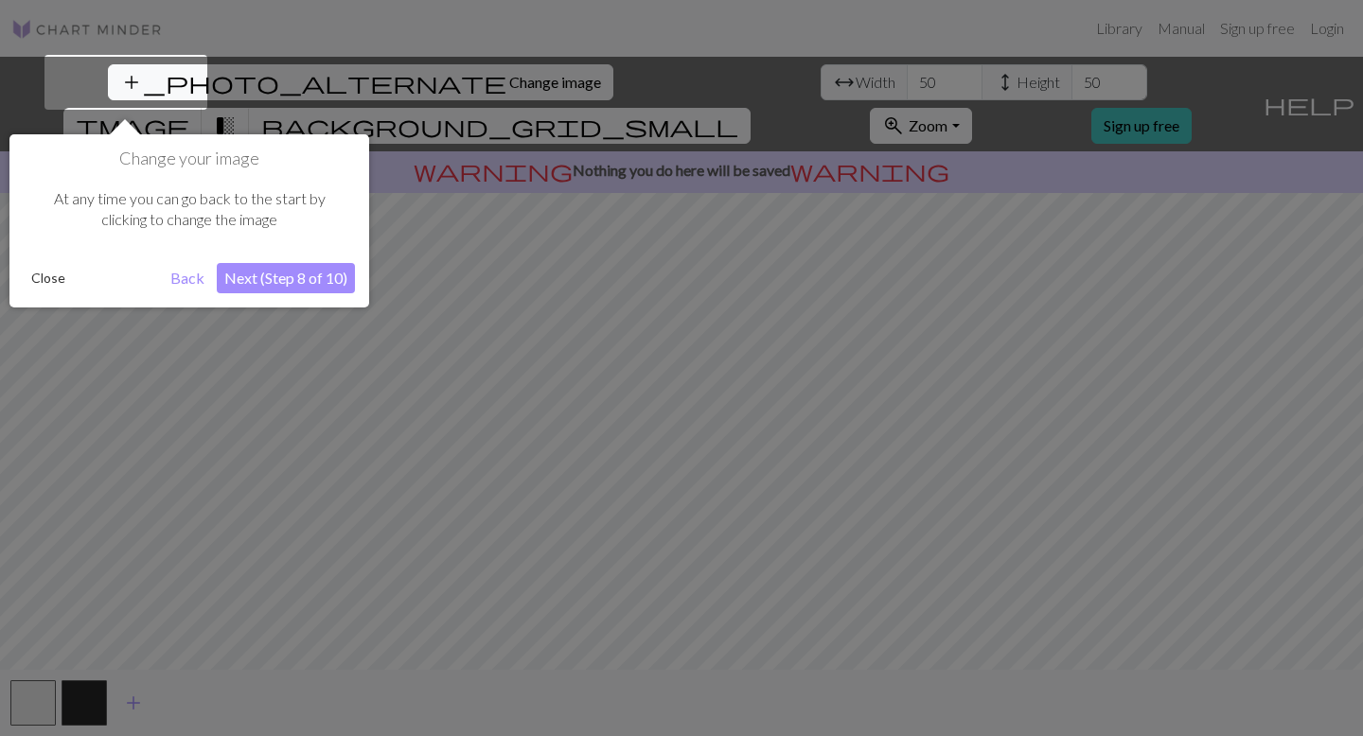
click at [251, 275] on button "Next (Step 8 of 10)" at bounding box center [286, 278] width 138 height 30
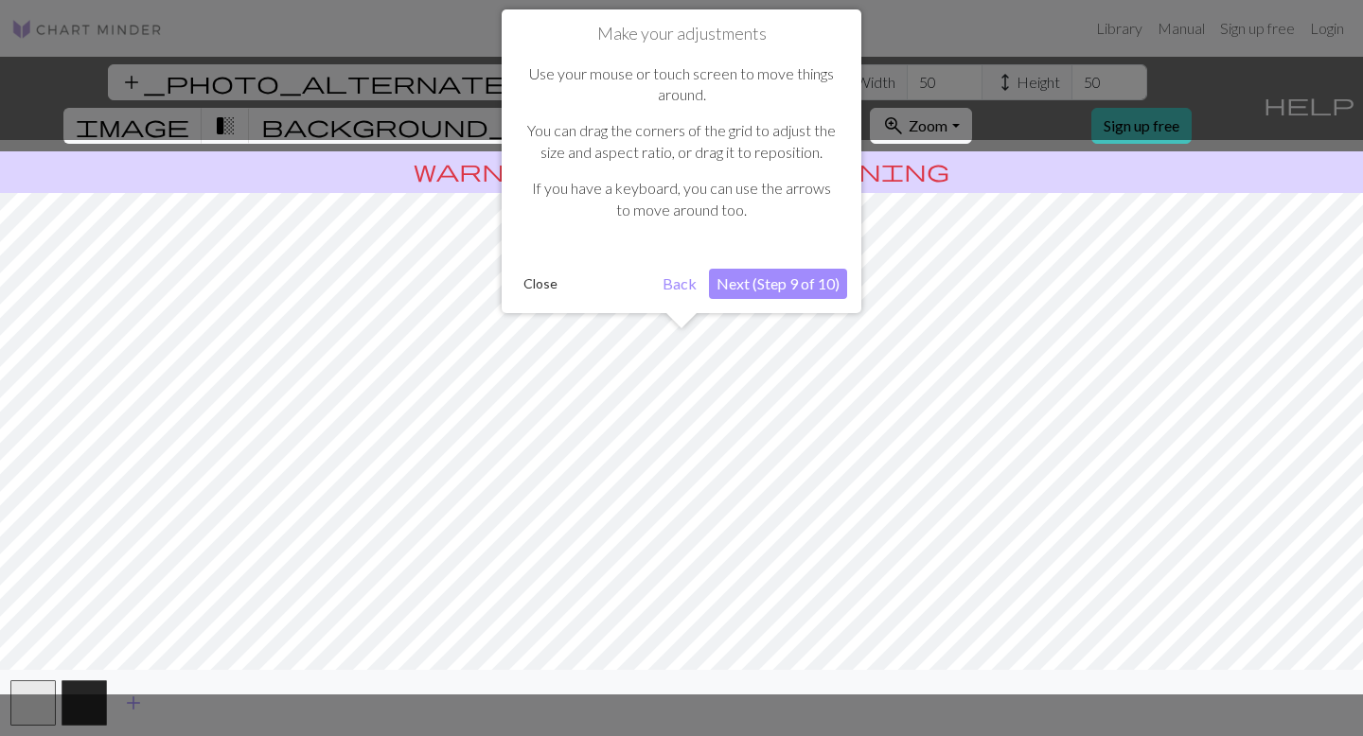
click at [821, 283] on button "Next (Step 9 of 10)" at bounding box center [778, 284] width 138 height 30
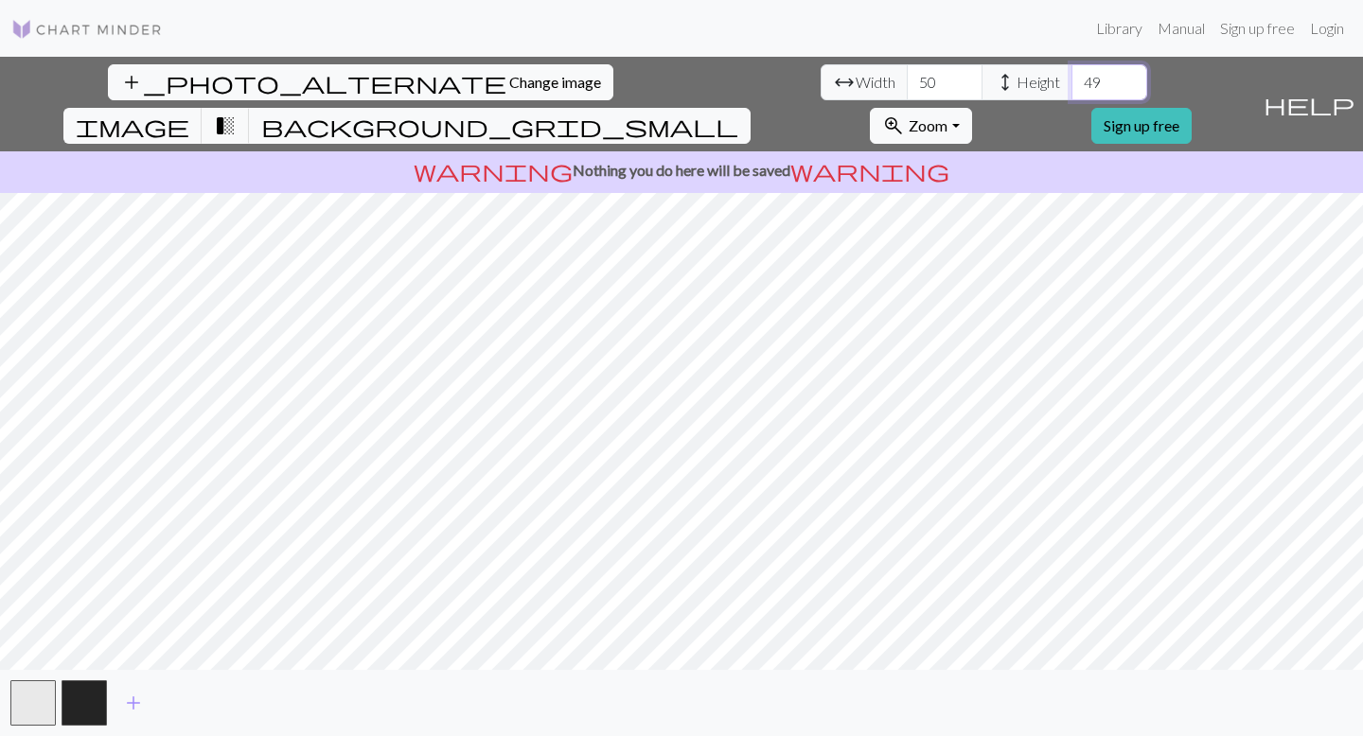
click at [1071, 87] on input "49" at bounding box center [1109, 82] width 76 height 36
click at [1071, 87] on input "48" at bounding box center [1109, 82] width 76 height 36
click at [1071, 87] on input "47" at bounding box center [1109, 82] width 76 height 36
click at [1071, 87] on input "46" at bounding box center [1109, 82] width 76 height 36
type input "45"
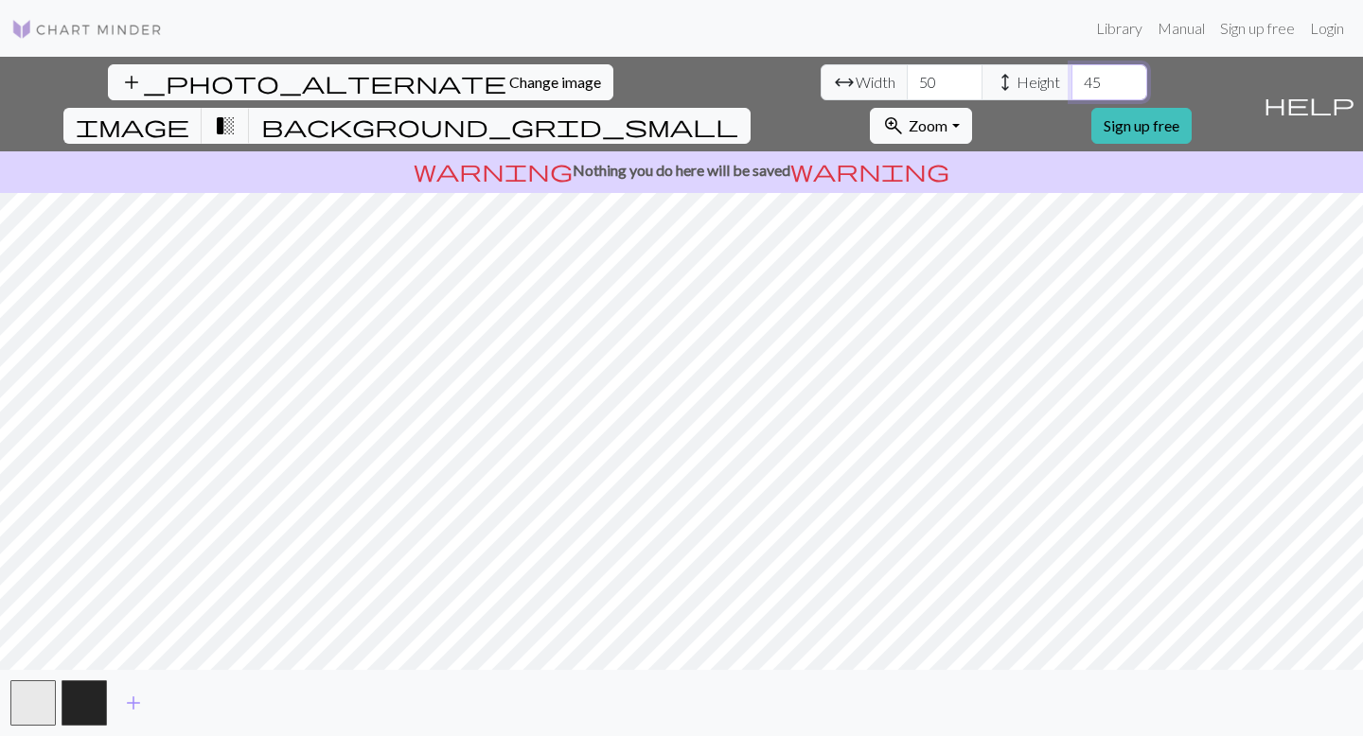
click at [1071, 87] on input "45" at bounding box center [1109, 82] width 76 height 36
click at [907, 89] on input "49" at bounding box center [945, 82] width 76 height 36
click at [907, 89] on input "48" at bounding box center [945, 82] width 76 height 36
click at [907, 89] on input "47" at bounding box center [945, 82] width 76 height 36
click at [907, 89] on input "46" at bounding box center [945, 82] width 76 height 36
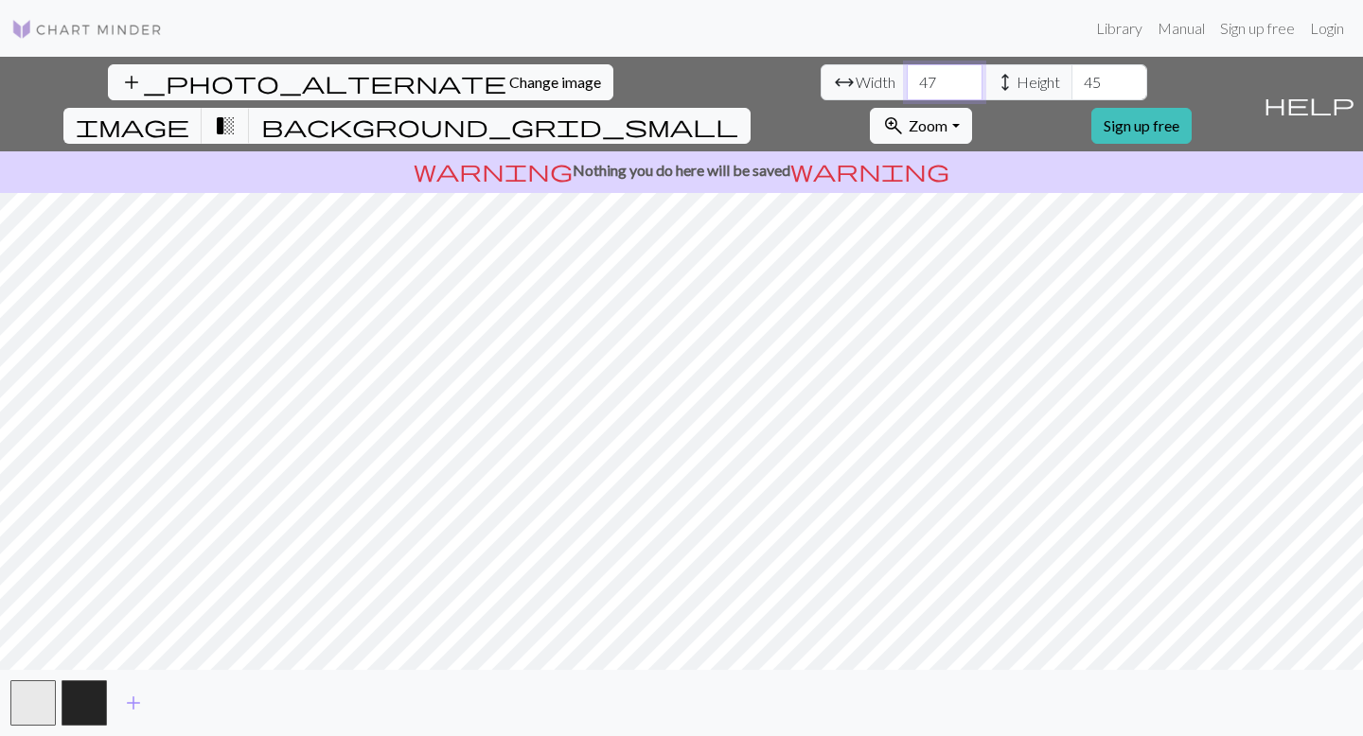
click at [907, 73] on input "47" at bounding box center [945, 82] width 76 height 36
click at [907, 90] on input "46" at bounding box center [945, 82] width 76 height 36
click at [907, 90] on input "45" at bounding box center [945, 82] width 76 height 36
click at [907, 79] on input "46" at bounding box center [945, 82] width 76 height 36
type input "47"
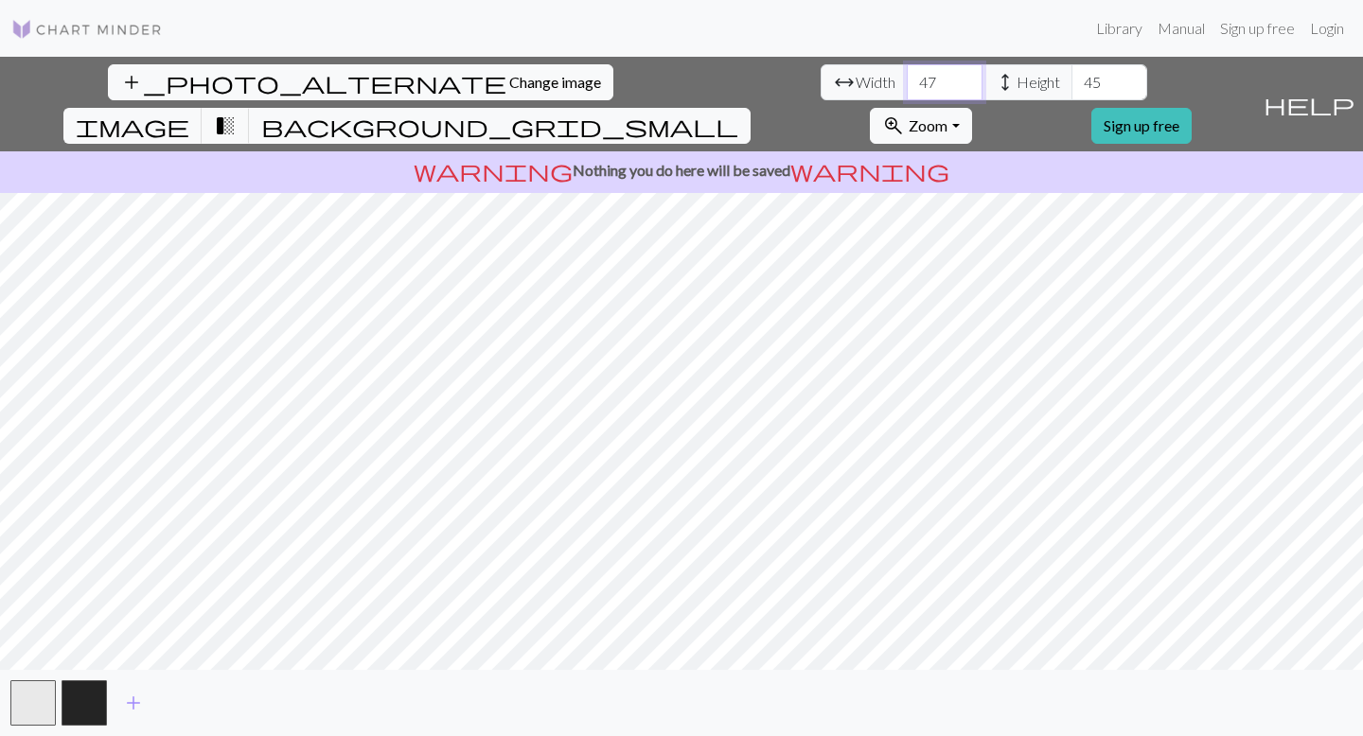
click at [907, 79] on input "47" at bounding box center [945, 82] width 76 height 36
